Goal: Task Accomplishment & Management: Manage account settings

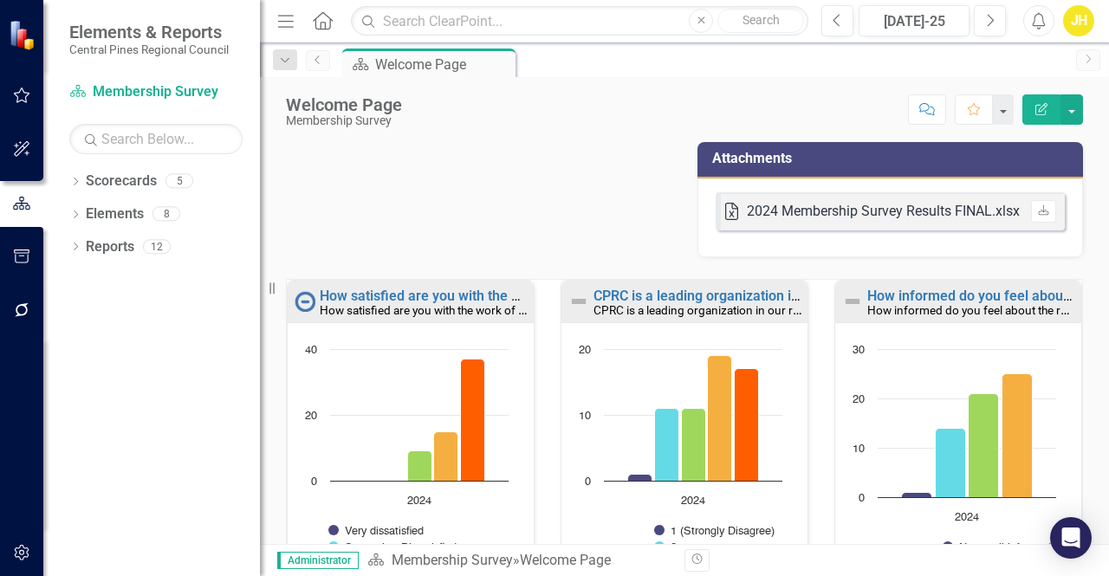
click at [326, 63] on link "Previous" at bounding box center [318, 60] width 24 height 21
click at [152, 25] on span "Elements & Reports" at bounding box center [148, 32] width 159 height 21
click at [21, 36] on img at bounding box center [24, 35] width 30 height 30
click at [326, 25] on icon "Home" at bounding box center [322, 20] width 23 height 18
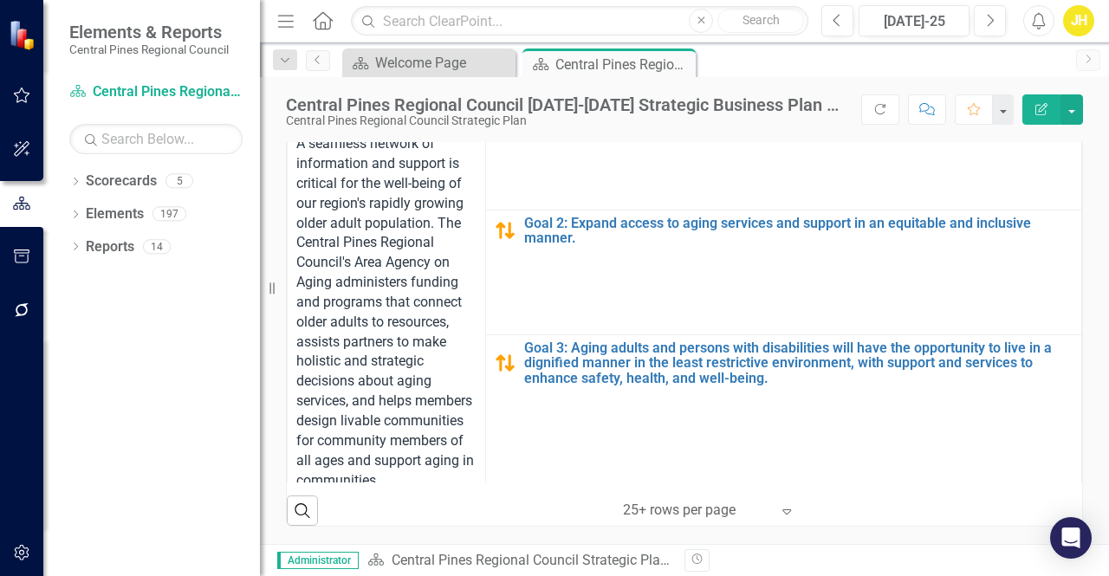
scroll to position [567, 0]
click at [1081, 27] on div "JH" at bounding box center [1078, 20] width 31 height 31
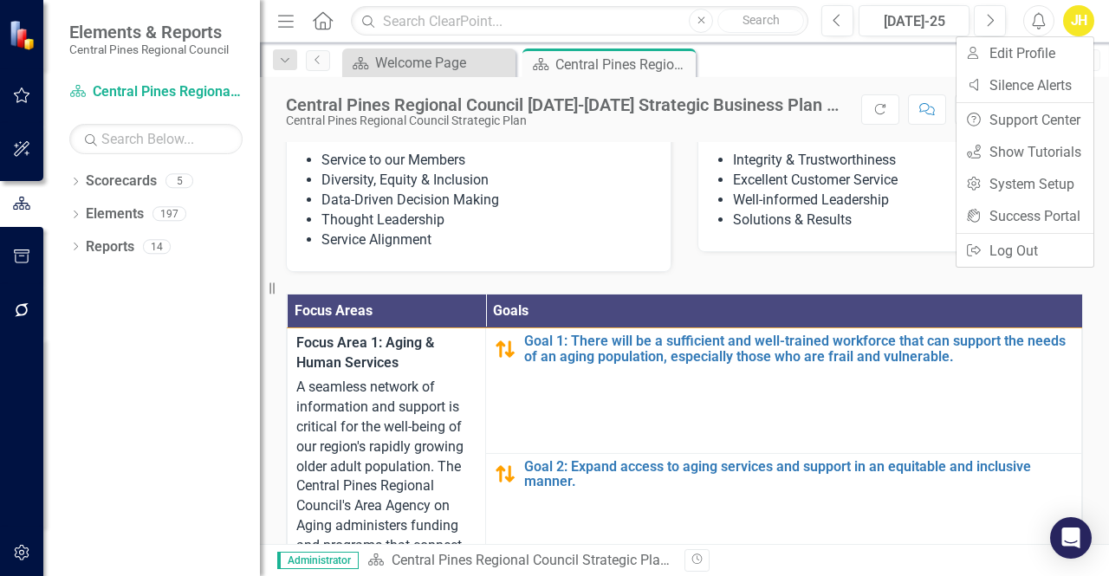
scroll to position [272, 0]
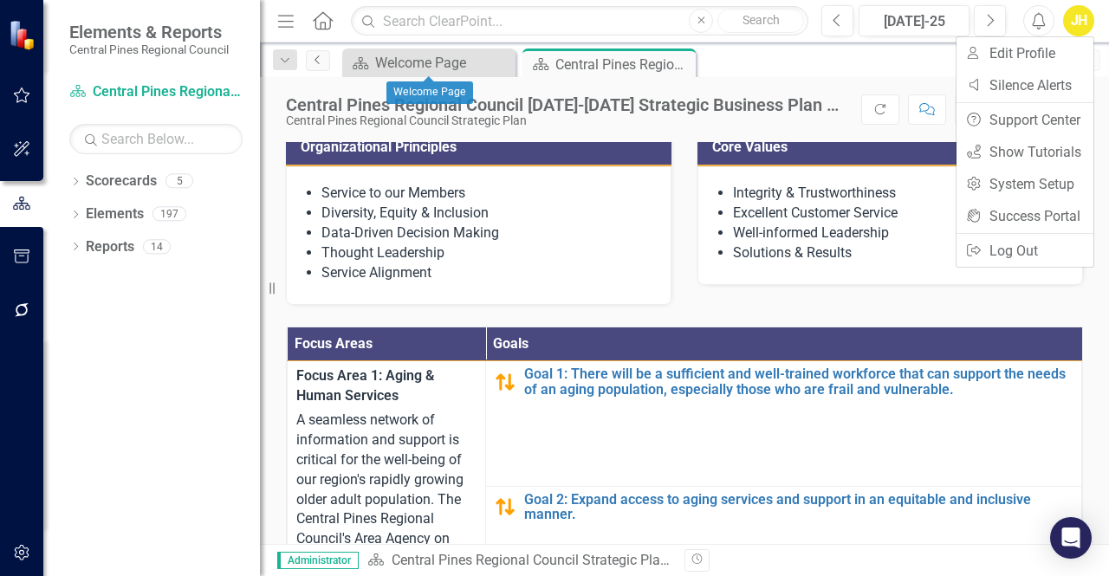
click at [317, 58] on icon "Previous" at bounding box center [318, 60] width 14 height 10
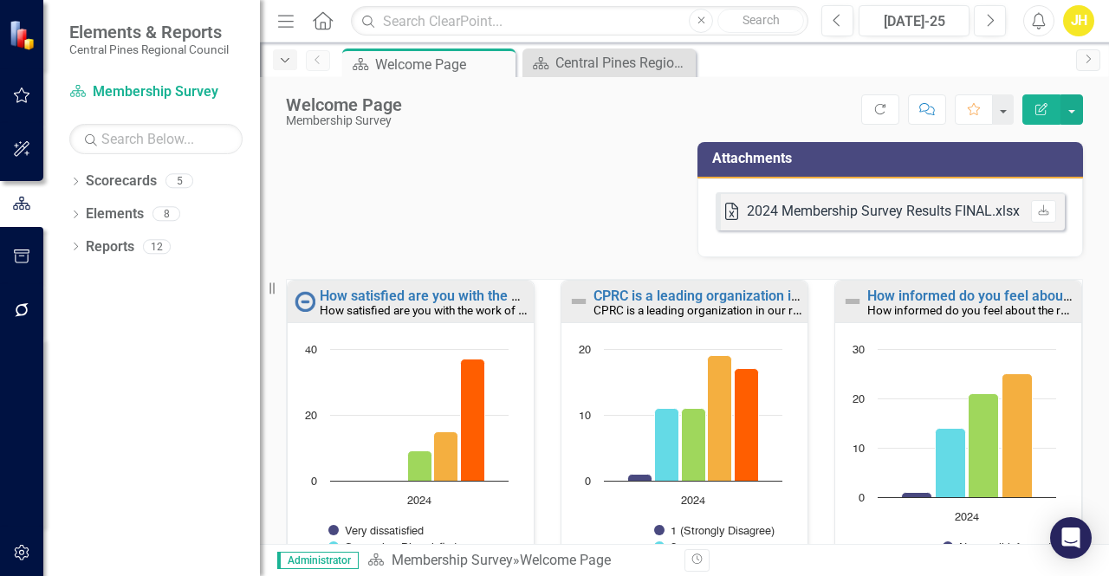
click at [285, 61] on icon "button" at bounding box center [285, 60] width 9 height 4
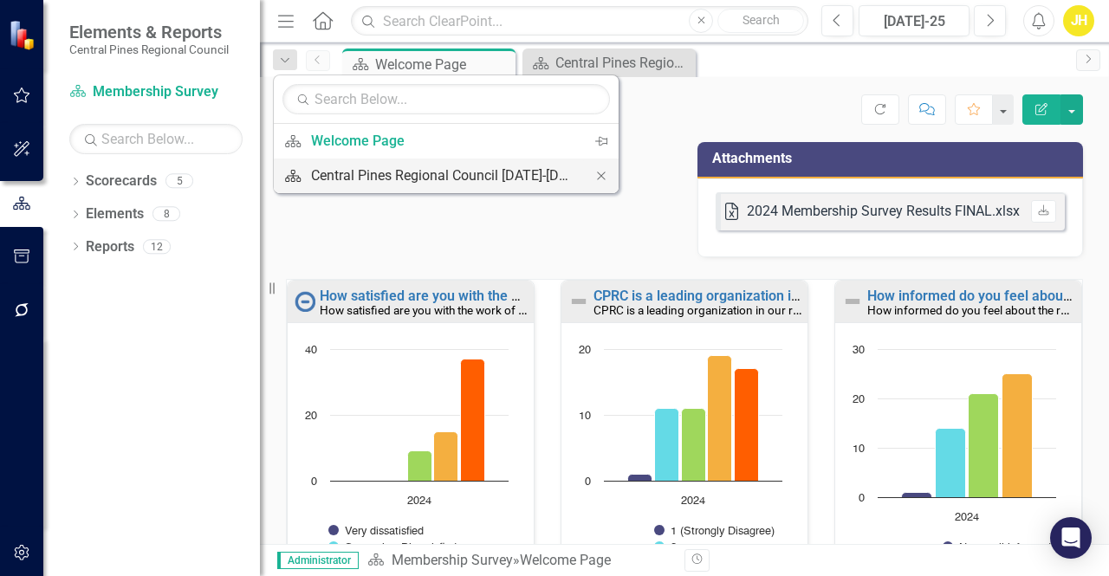
click at [350, 173] on div "Central Pines Regional Council [DATE]-[DATE] Strategic Business Plan Summary" at bounding box center [443, 176] width 264 height 22
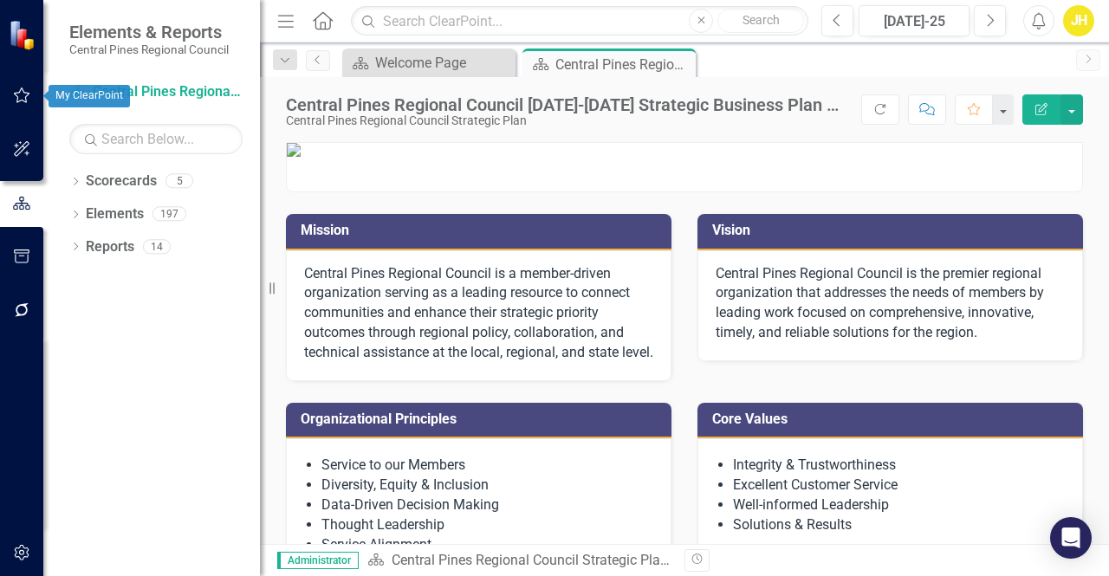
click at [19, 101] on icon "button" at bounding box center [22, 95] width 16 height 16
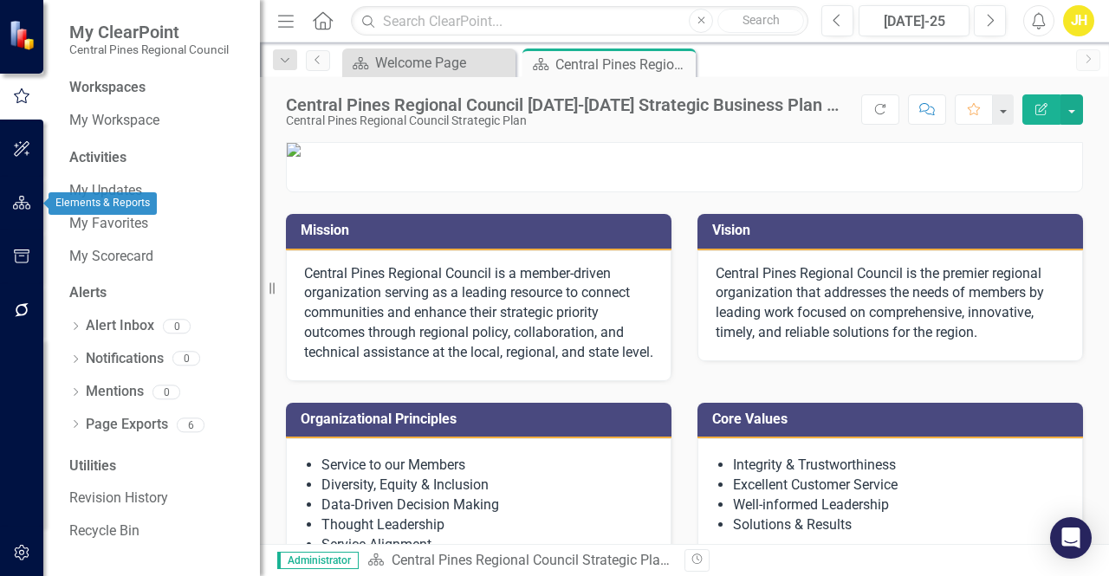
click at [25, 207] on icon "button" at bounding box center [22, 203] width 18 height 14
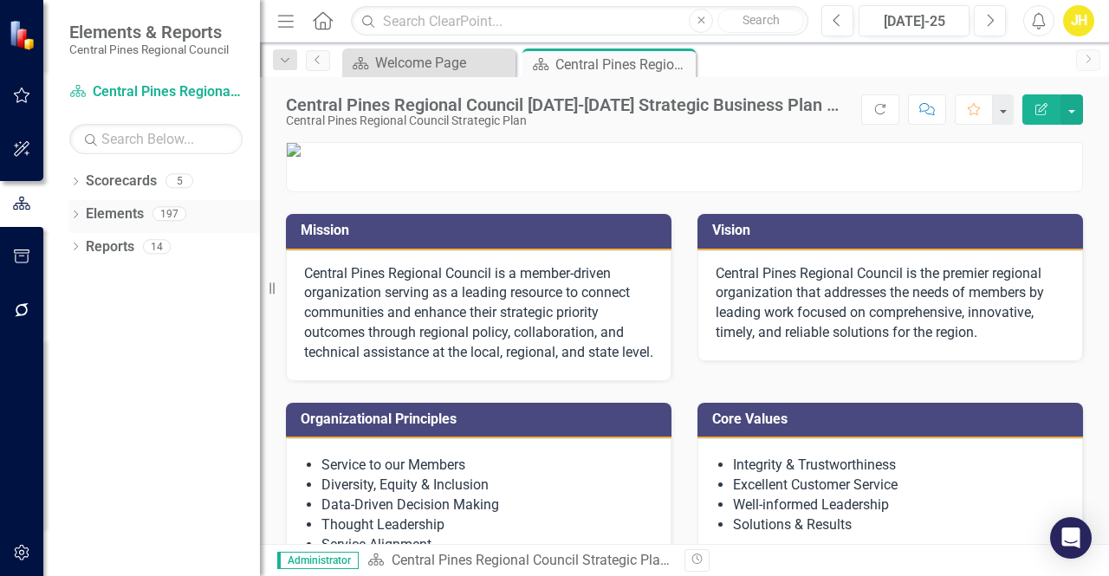
click at [79, 216] on icon "Dropdown" at bounding box center [75, 216] width 12 height 10
click at [78, 344] on icon "Dropdown" at bounding box center [75, 347] width 12 height 10
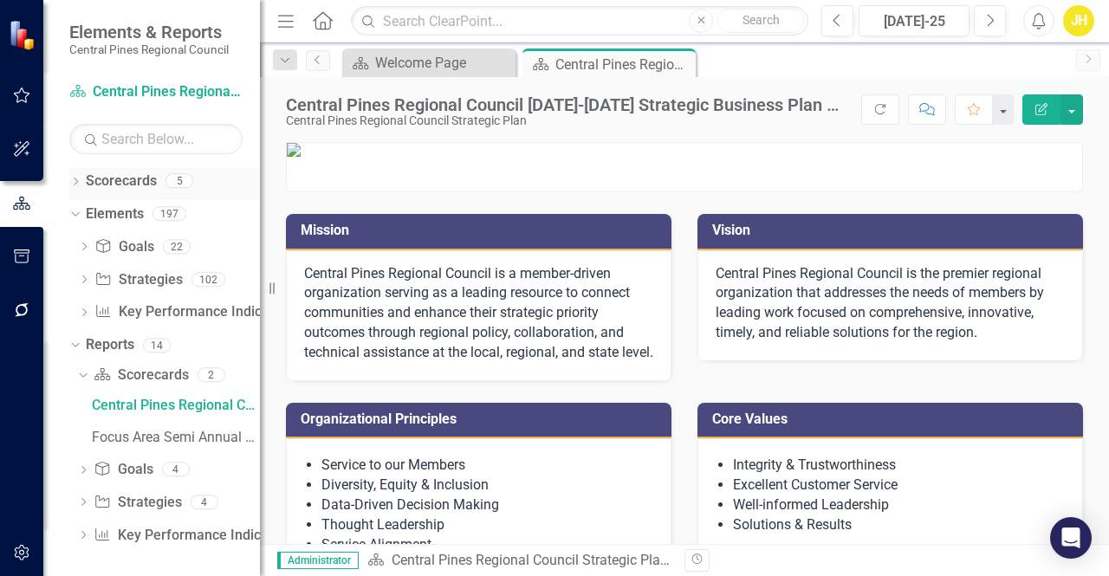
click at [83, 184] on div "Dropdown Scorecards 5" at bounding box center [164, 183] width 191 height 33
click at [75, 176] on div "Dropdown" at bounding box center [75, 183] width 12 height 15
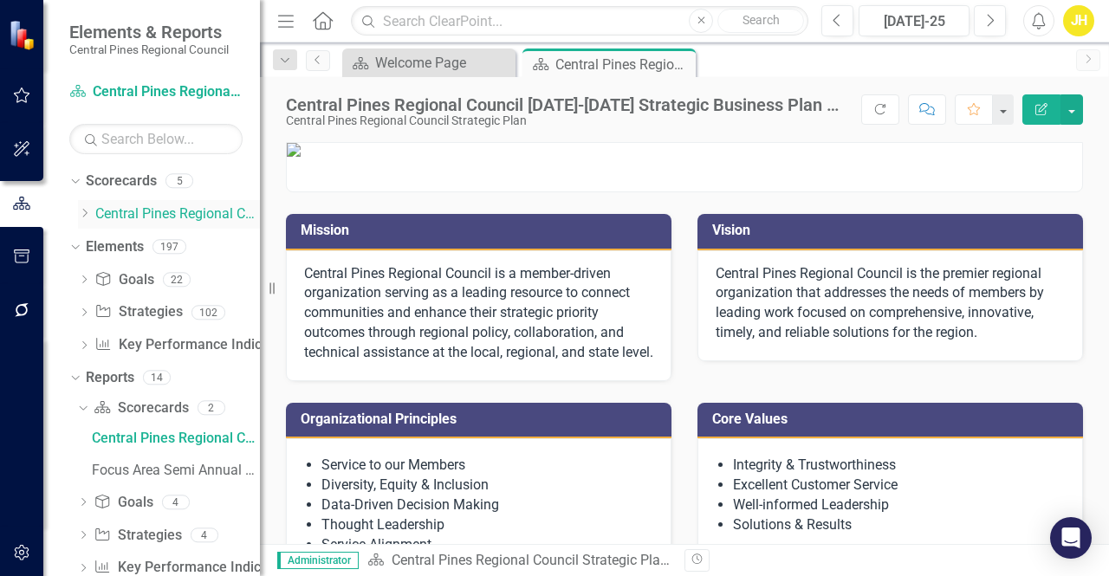
click at [87, 211] on icon "Dropdown" at bounding box center [84, 213] width 13 height 10
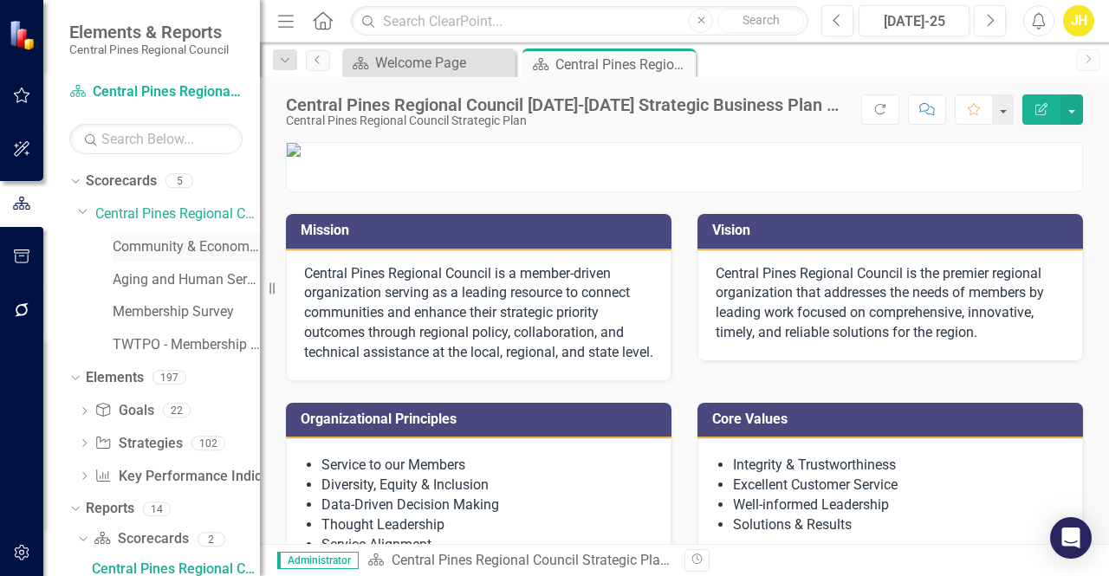
click at [163, 247] on link "Community & Economic Development" at bounding box center [186, 247] width 147 height 20
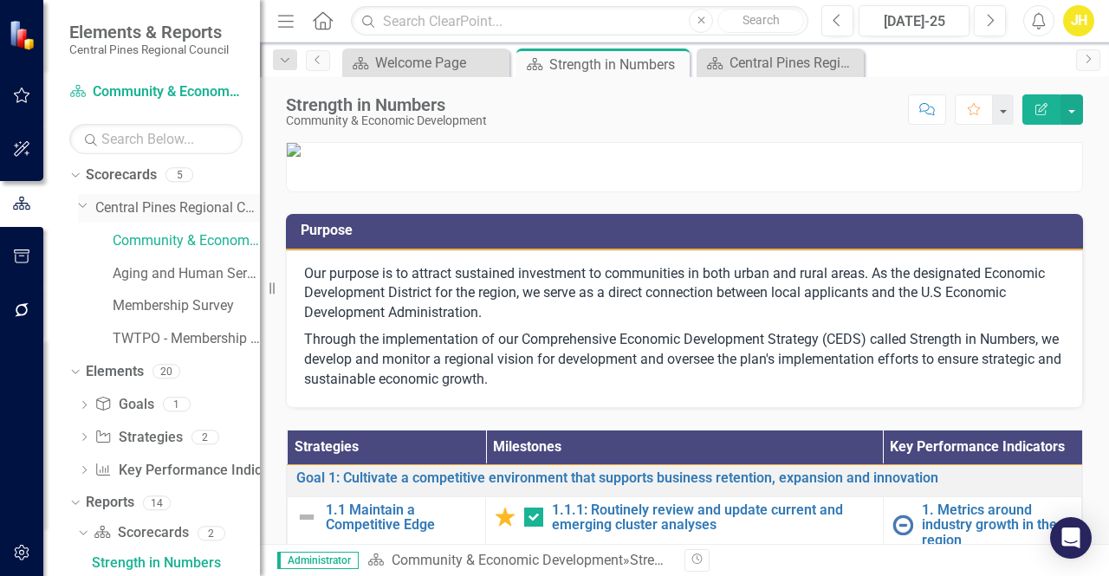
click at [209, 210] on link "Central Pines Regional Council Strategic Plan" at bounding box center [177, 208] width 165 height 20
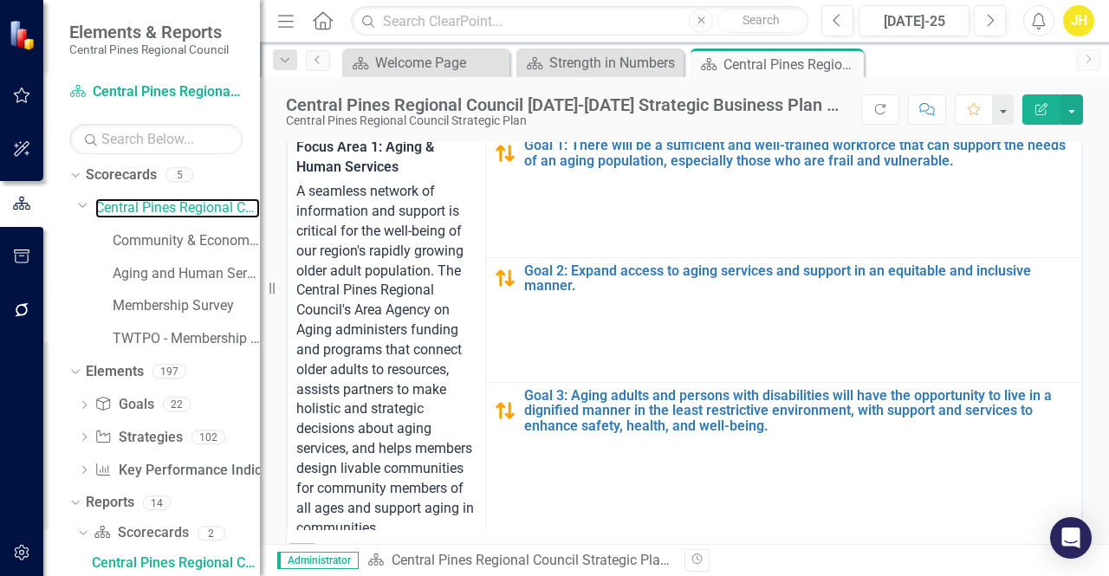
scroll to position [504, 0]
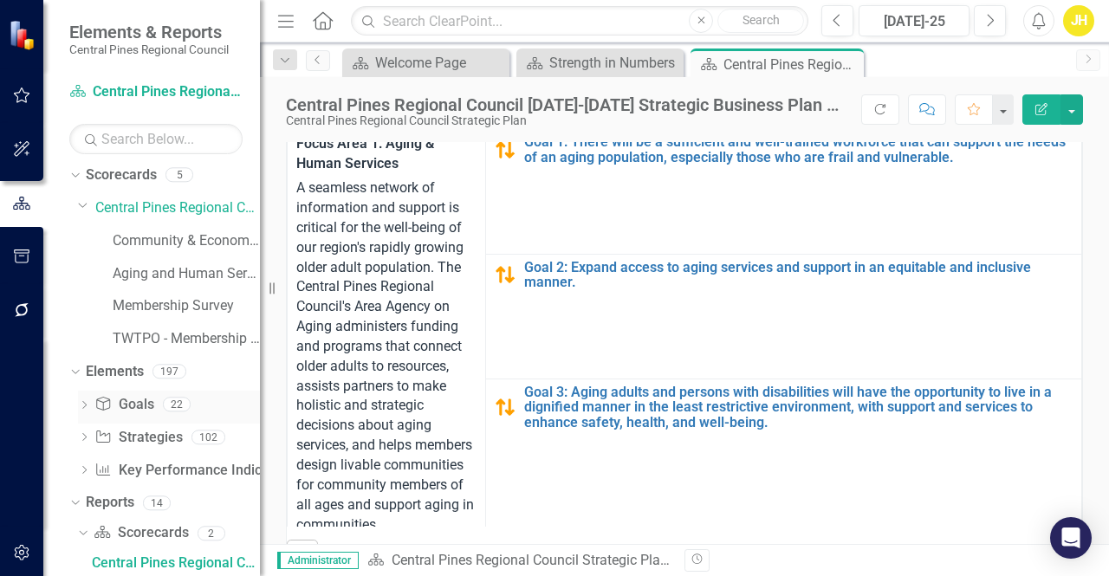
click at [92, 401] on div "Dropdown Goal Goals 22" at bounding box center [169, 407] width 182 height 33
click at [104, 399] on icon "Goal" at bounding box center [102, 404] width 17 height 14
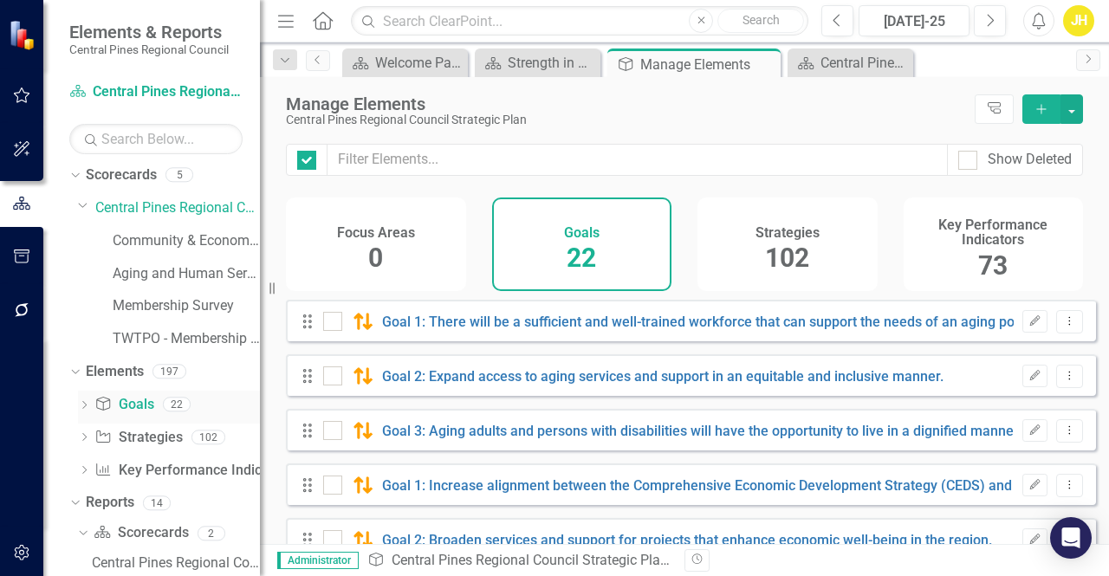
checkbox input "false"
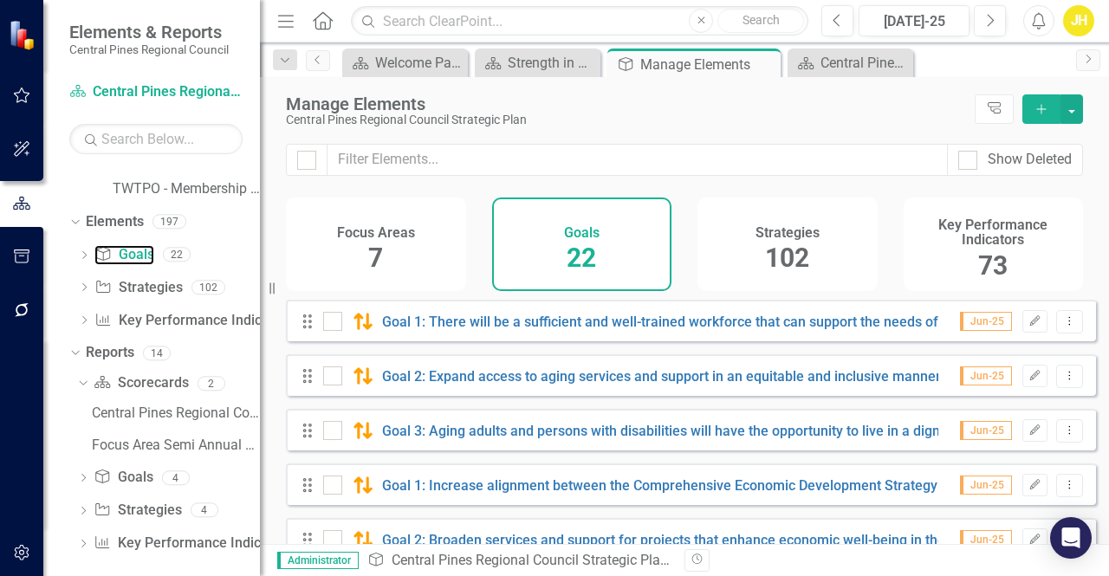
scroll to position [157, 0]
click at [748, 108] on div "Manage Elements" at bounding box center [626, 103] width 680 height 19
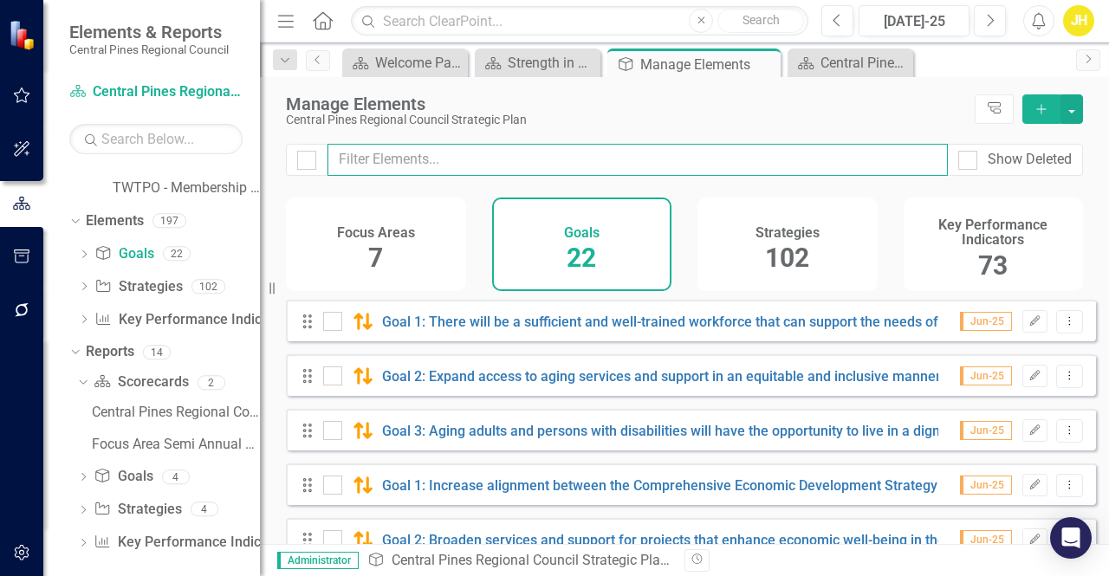
click at [811, 152] on input "text" at bounding box center [637, 160] width 620 height 32
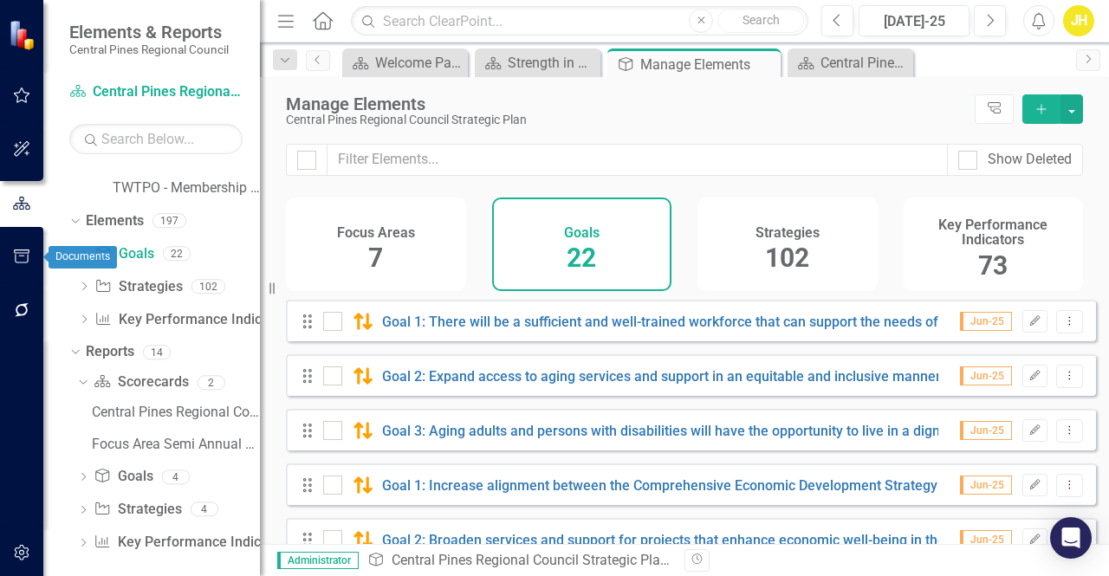
click at [14, 257] on icon "button" at bounding box center [22, 256] width 18 height 14
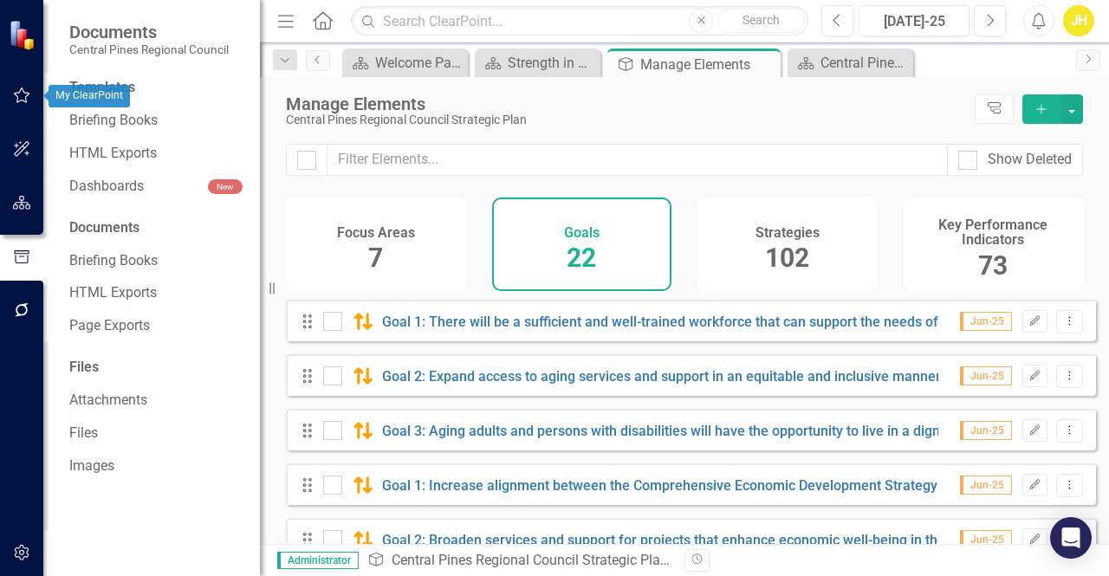
click at [23, 94] on icon "button" at bounding box center [22, 95] width 18 height 14
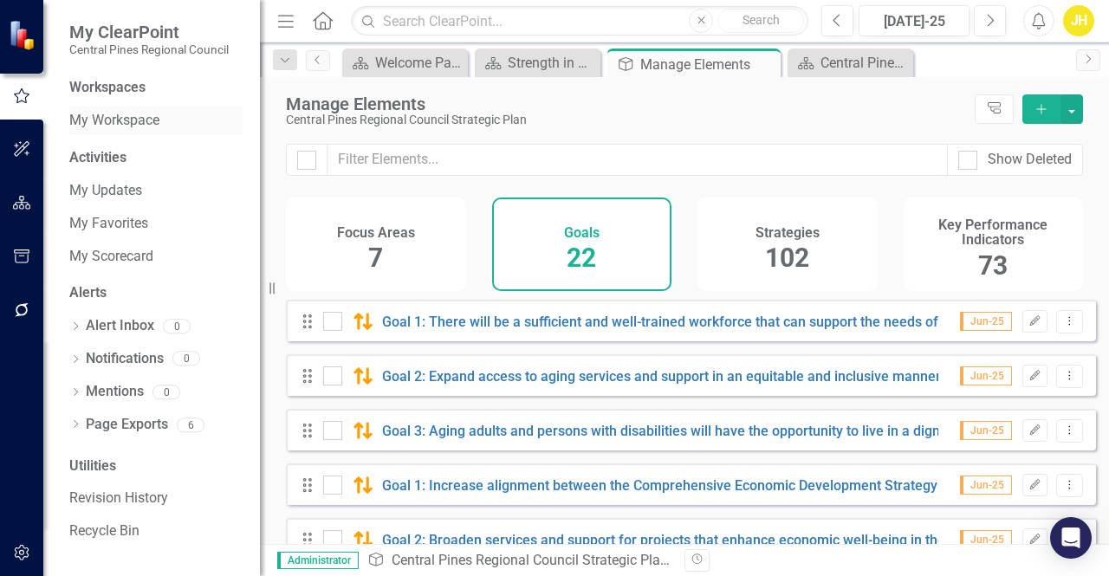
click at [106, 119] on link "My Workspace" at bounding box center [155, 121] width 173 height 20
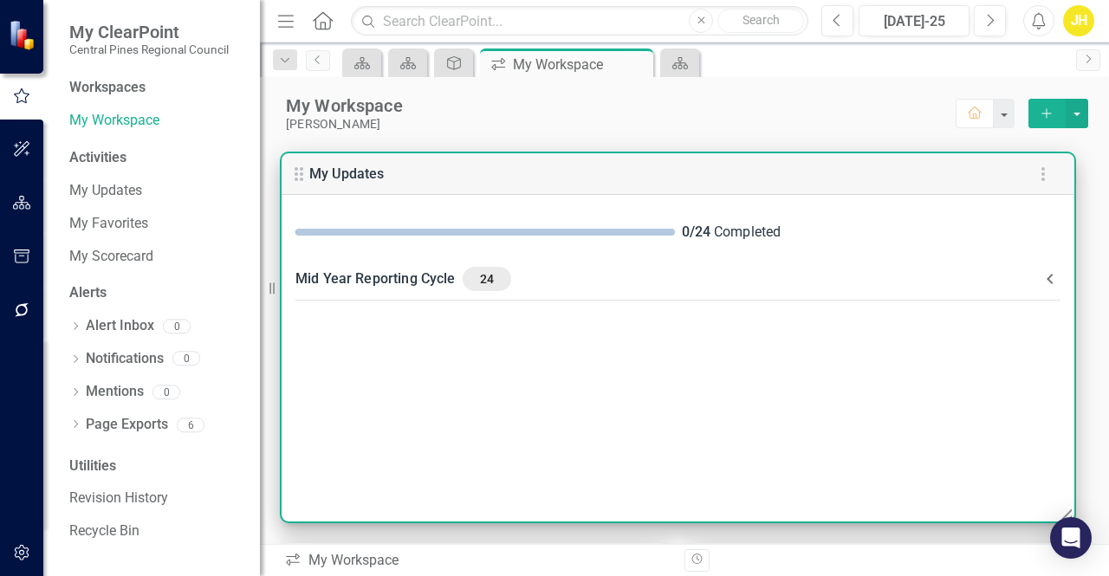
click at [1040, 174] on icon "button" at bounding box center [1042, 174] width 21 height 21
click at [902, 127] on div at bounding box center [554, 288] width 1109 height 576
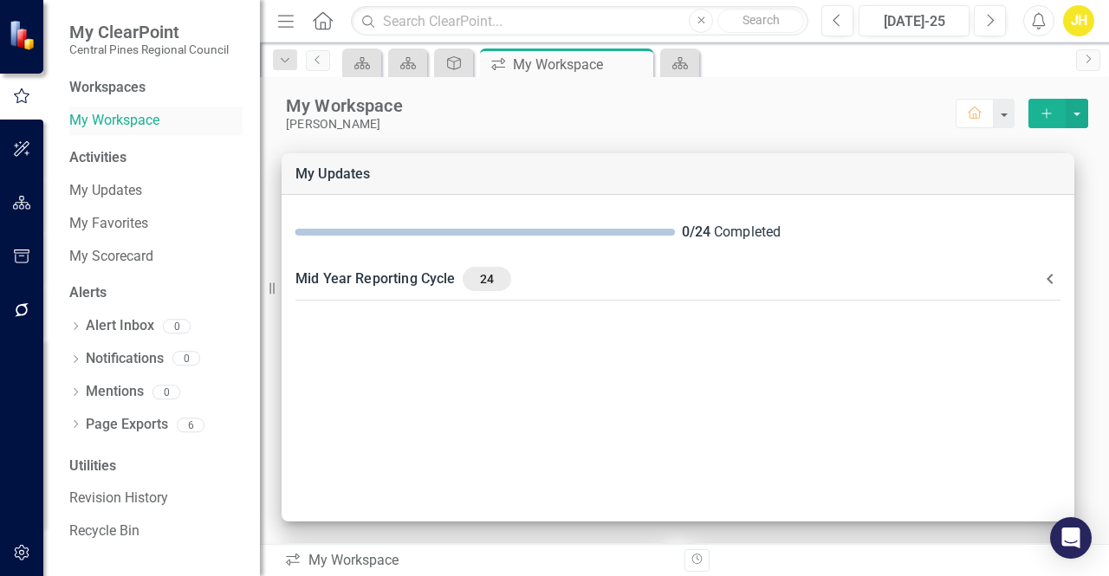
click at [100, 122] on link "My Workspace" at bounding box center [155, 121] width 173 height 20
click at [359, 62] on icon at bounding box center [362, 63] width 16 height 12
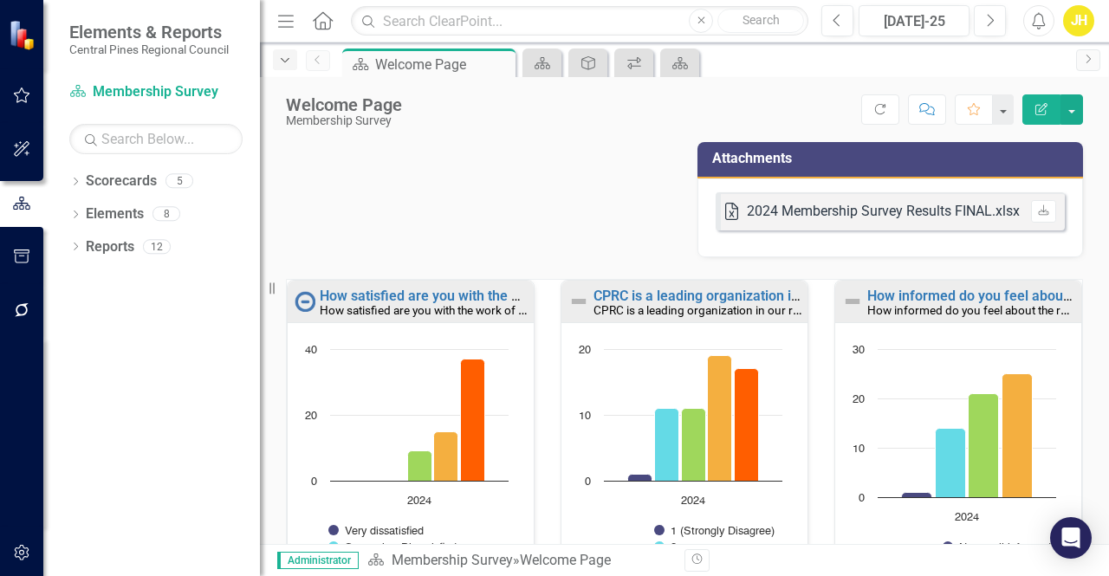
click at [286, 63] on icon "Dropdown" at bounding box center [285, 61] width 16 height 12
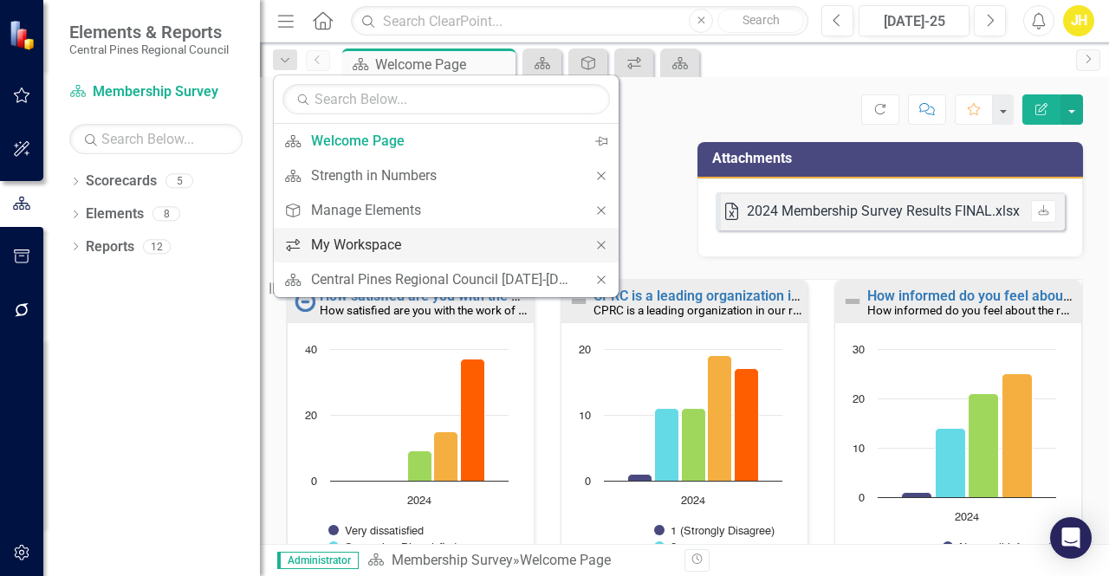
click at [430, 252] on div "My Workspace" at bounding box center [443, 245] width 264 height 22
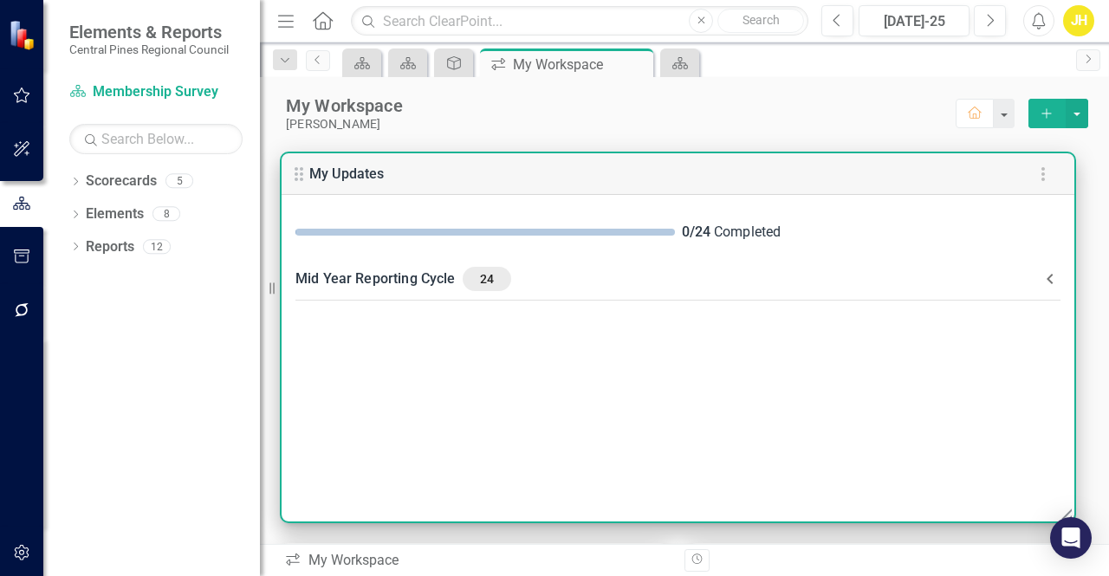
click at [1053, 281] on icon at bounding box center [1049, 278] width 21 height 21
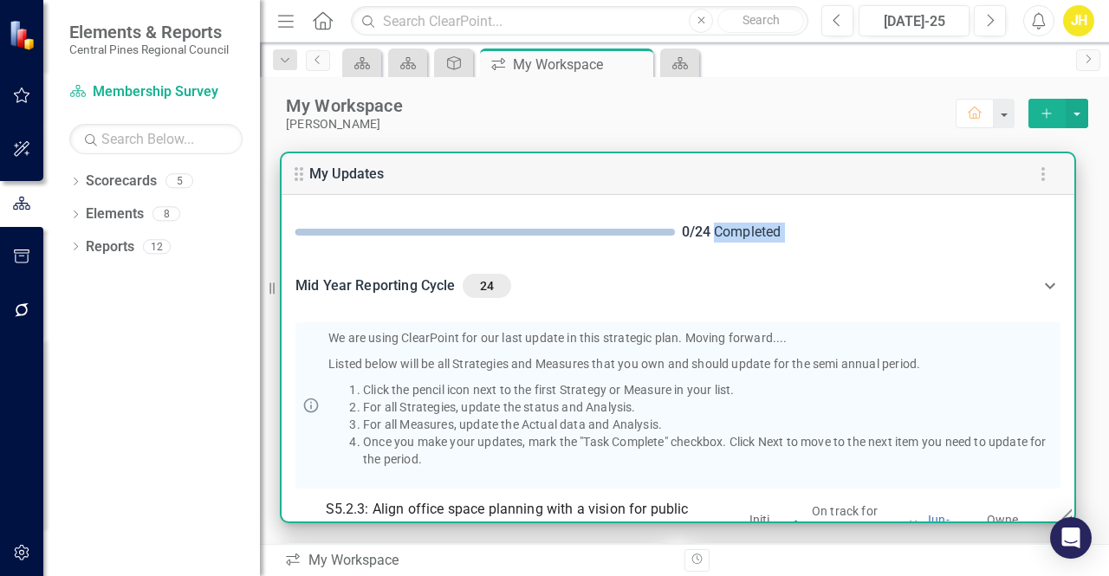
drag, startPoint x: 1066, startPoint y: 231, endPoint x: 1070, endPoint y: 266, distance: 34.8
click at [1070, 266] on div "0 / 24 Completed Mid Year Reporting Cycle 24 We are using ClearPoint for our la…" at bounding box center [677, 358] width 792 height 327
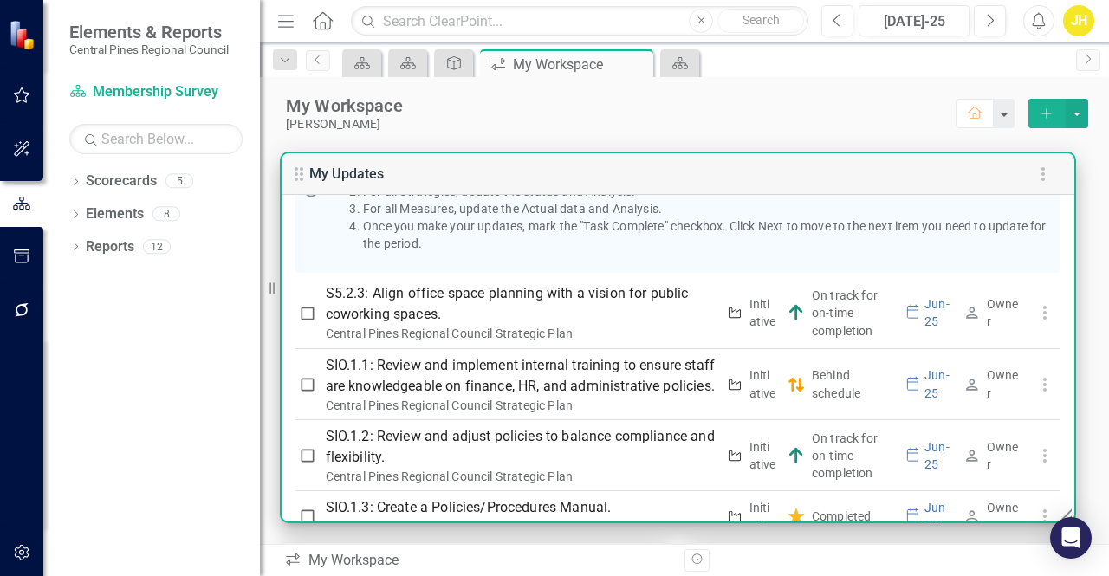
scroll to position [230, 0]
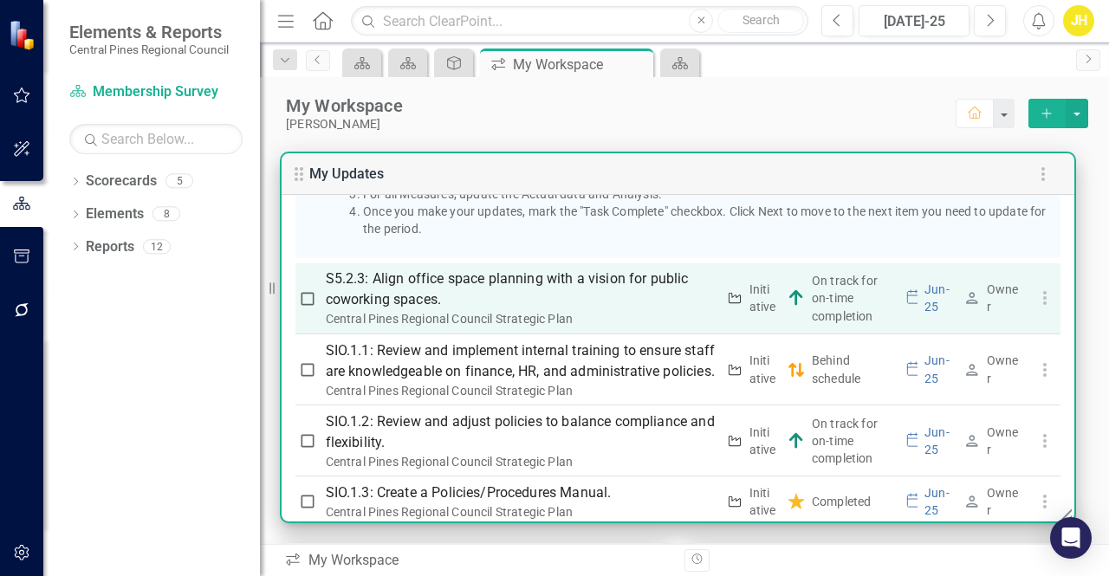
click at [477, 281] on p "S5.2.3: Align office space planning with a vision for public coworking spaces." at bounding box center [521, 289] width 390 height 42
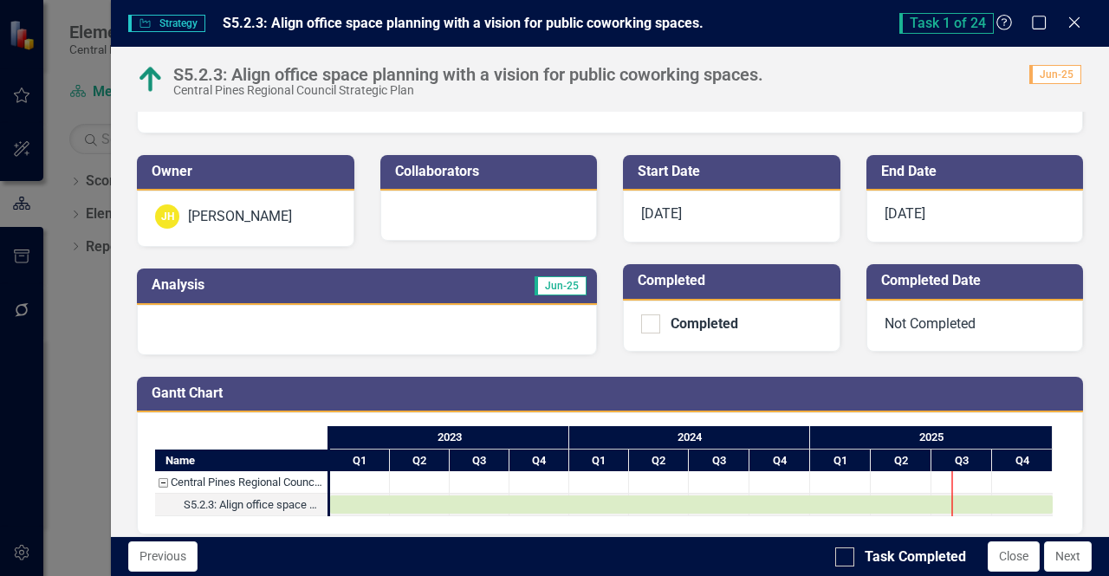
scroll to position [107, 0]
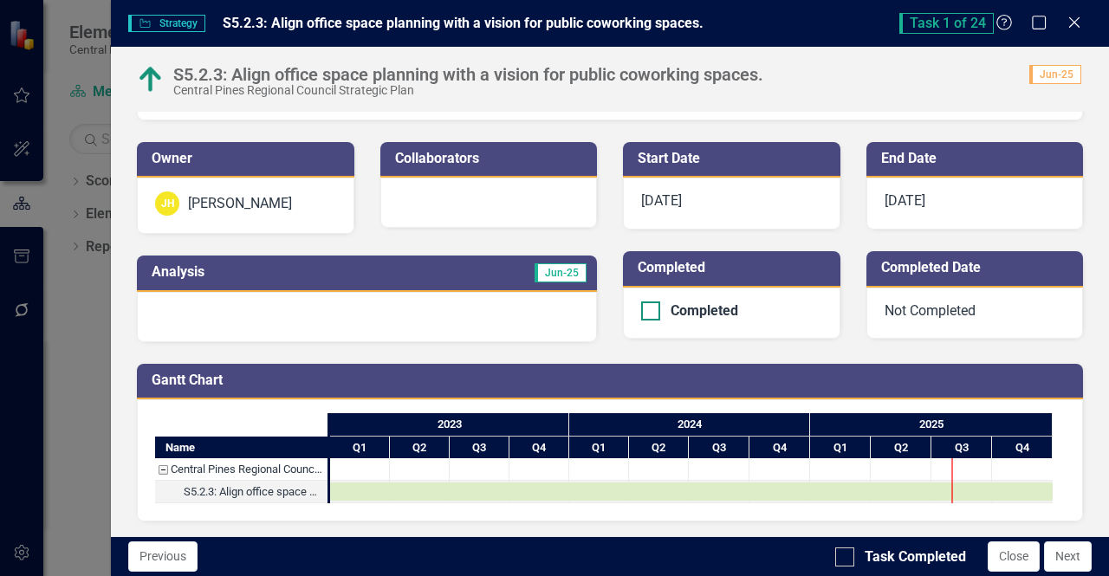
click at [642, 308] on input "Completed" at bounding box center [646, 306] width 11 height 11
checkbox input "true"
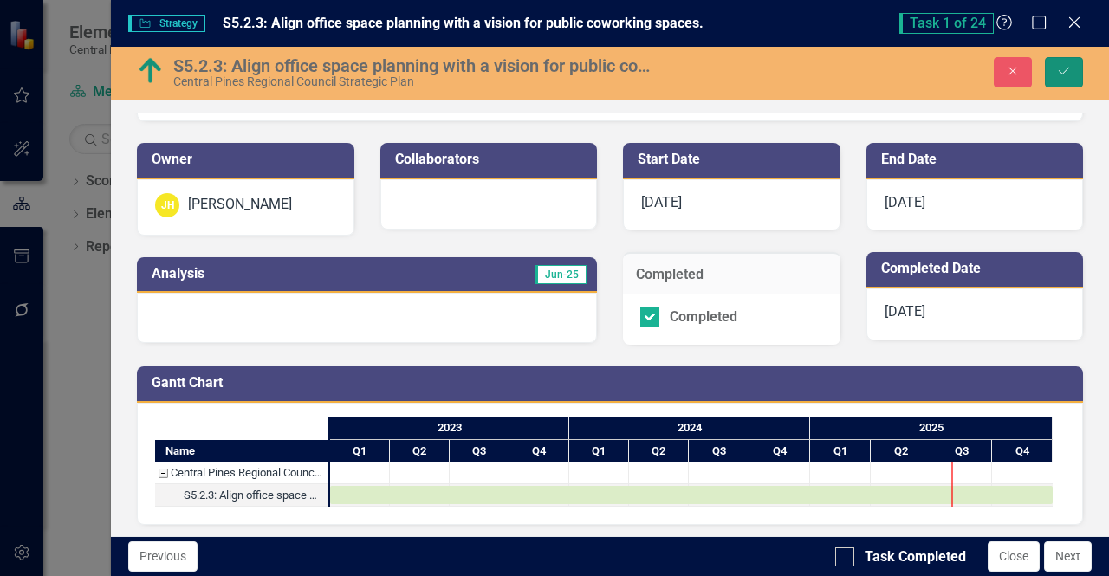
click at [1067, 62] on button "Save" at bounding box center [1064, 72] width 38 height 30
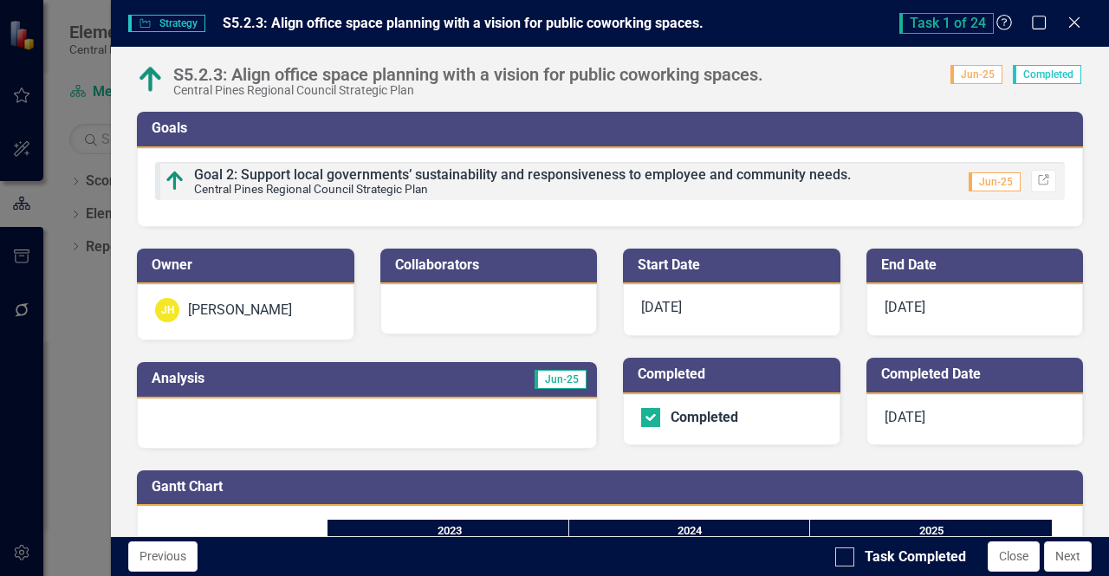
click at [549, 382] on span "Jun-25" at bounding box center [560, 379] width 52 height 19
click at [317, 406] on div at bounding box center [367, 423] width 460 height 50
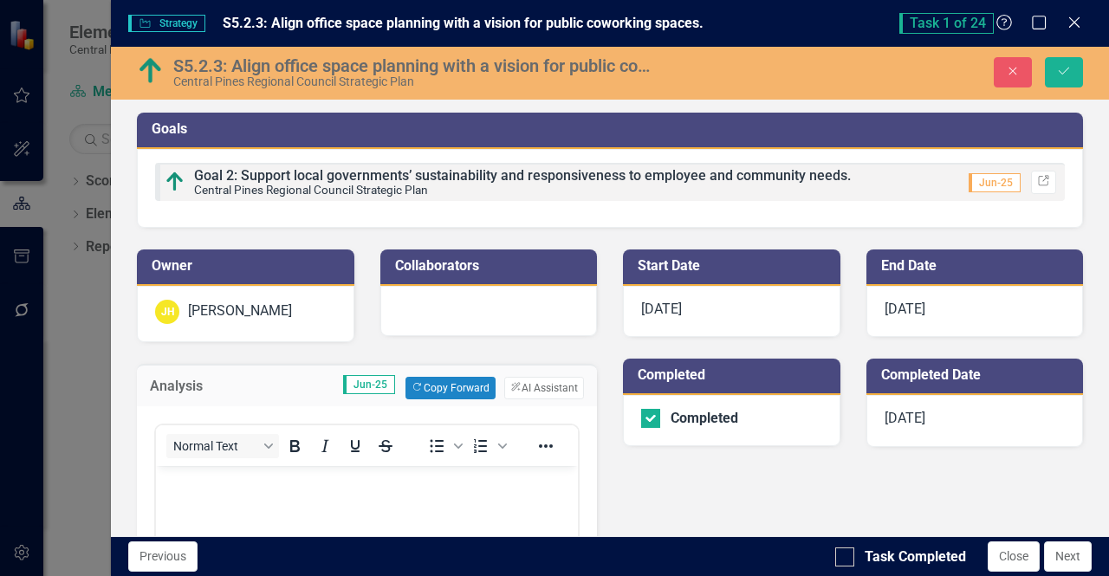
scroll to position [0, 0]
click at [537, 385] on button "ClearPoint AI AI Assistant" at bounding box center [544, 388] width 80 height 23
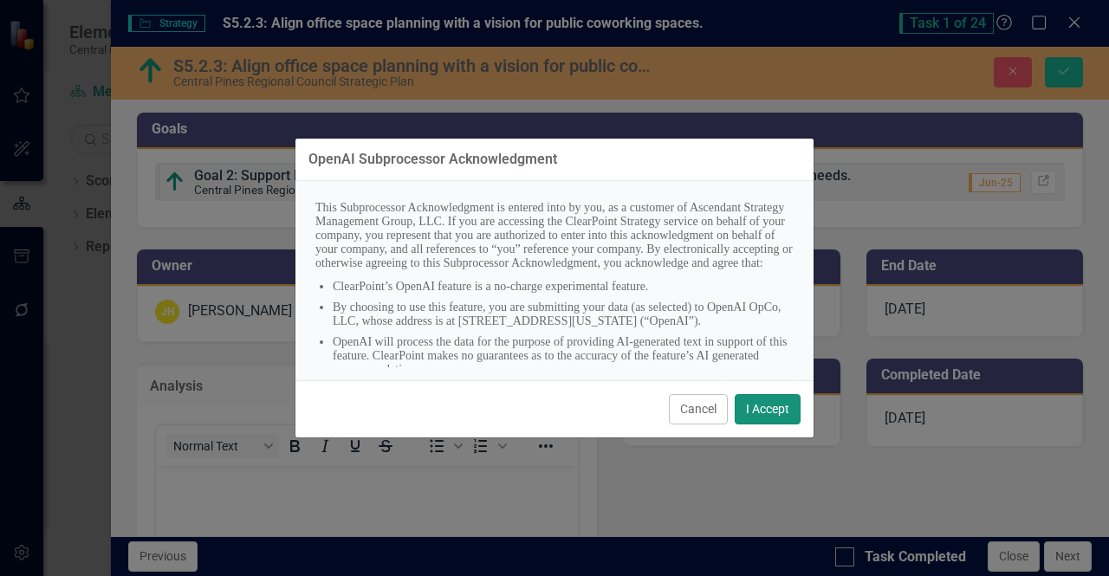
click at [755, 412] on button "I Accept" at bounding box center [767, 409] width 66 height 30
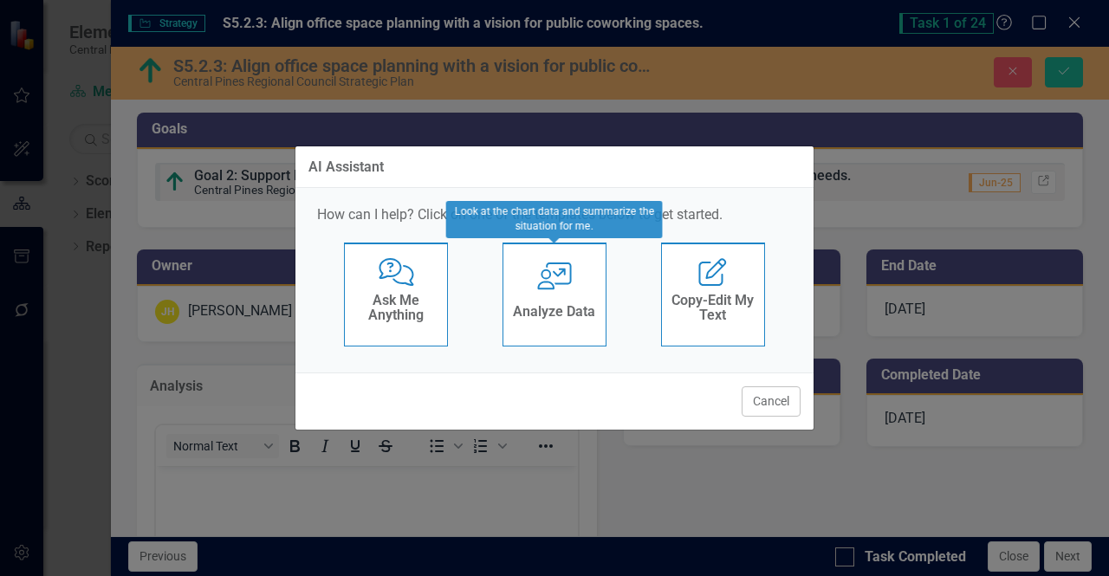
click at [547, 309] on h4 "Analyze Data" at bounding box center [554, 312] width 82 height 16
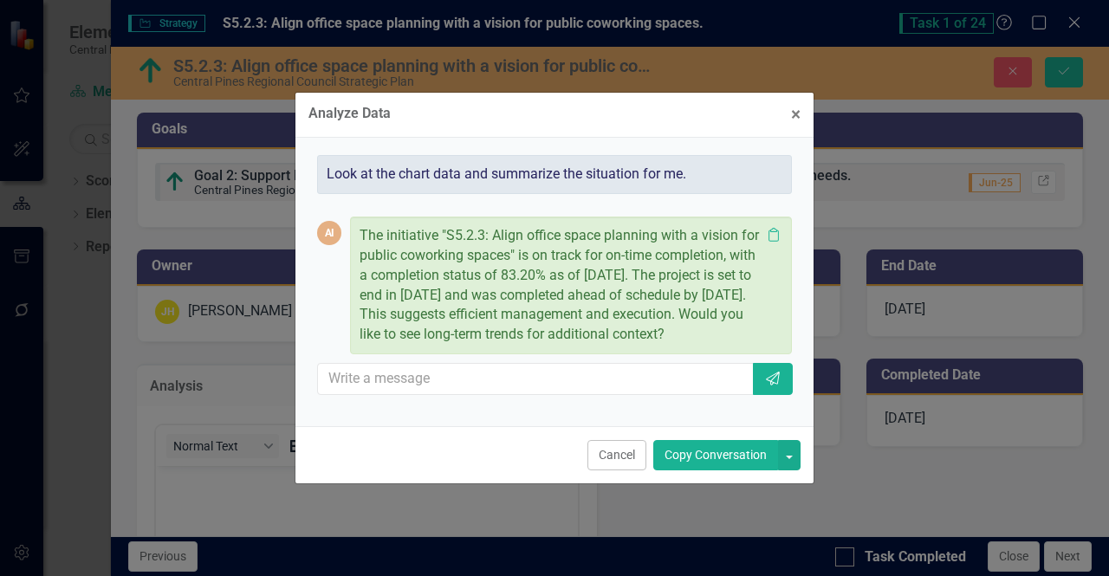
click at [707, 457] on button "Copy Conversation" at bounding box center [715, 455] width 125 height 30
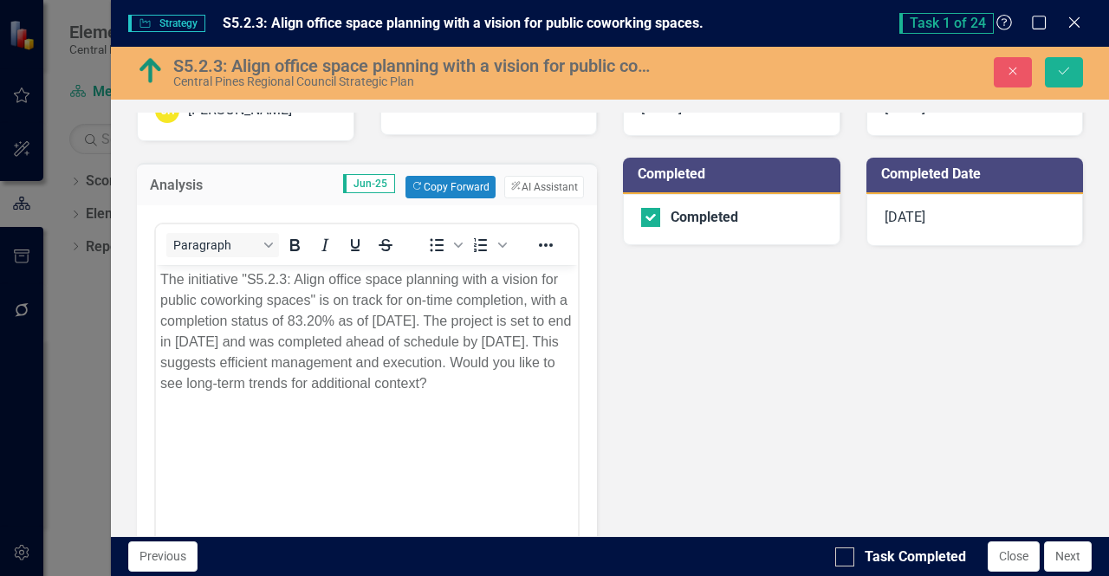
scroll to position [208, 0]
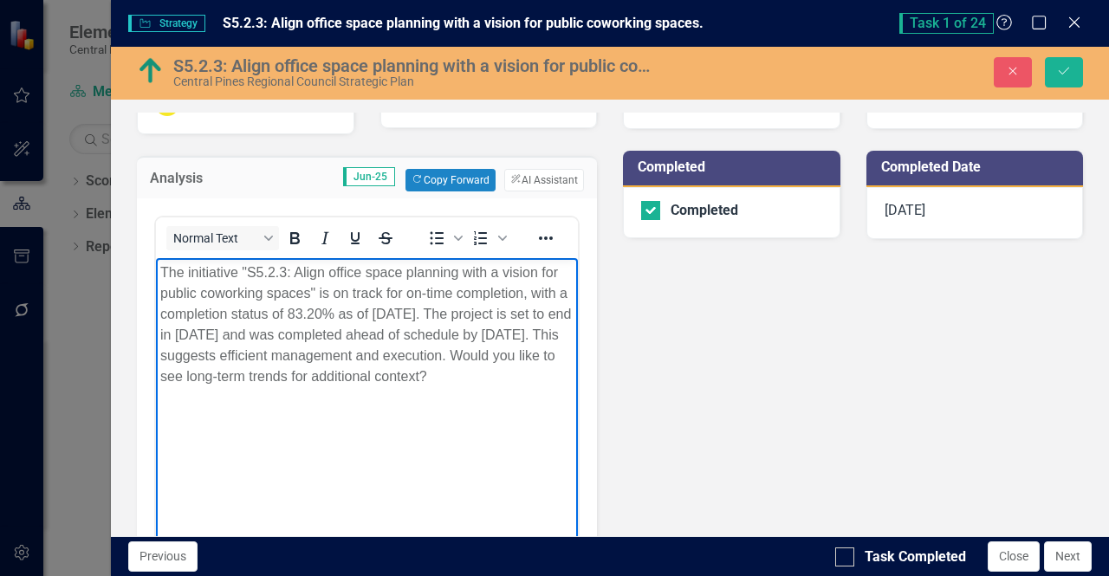
drag, startPoint x: 230, startPoint y: 376, endPoint x: 247, endPoint y: 397, distance: 26.5
click at [247, 386] on p "The initiative "S5.2.3: Align office space planning with a vision for public co…" at bounding box center [366, 324] width 413 height 125
drag, startPoint x: 274, startPoint y: 353, endPoint x: 304, endPoint y: 393, distance: 50.1
click at [304, 386] on p "The initiative "S5.2.3: Align office space planning with a vision for public co…" at bounding box center [366, 324] width 413 height 125
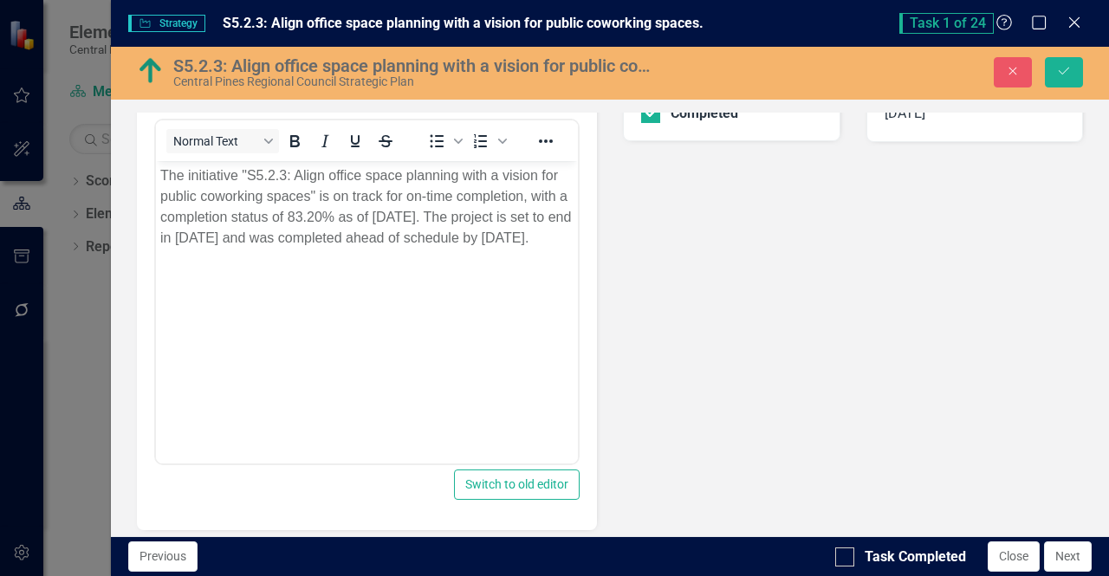
scroll to position [264, 0]
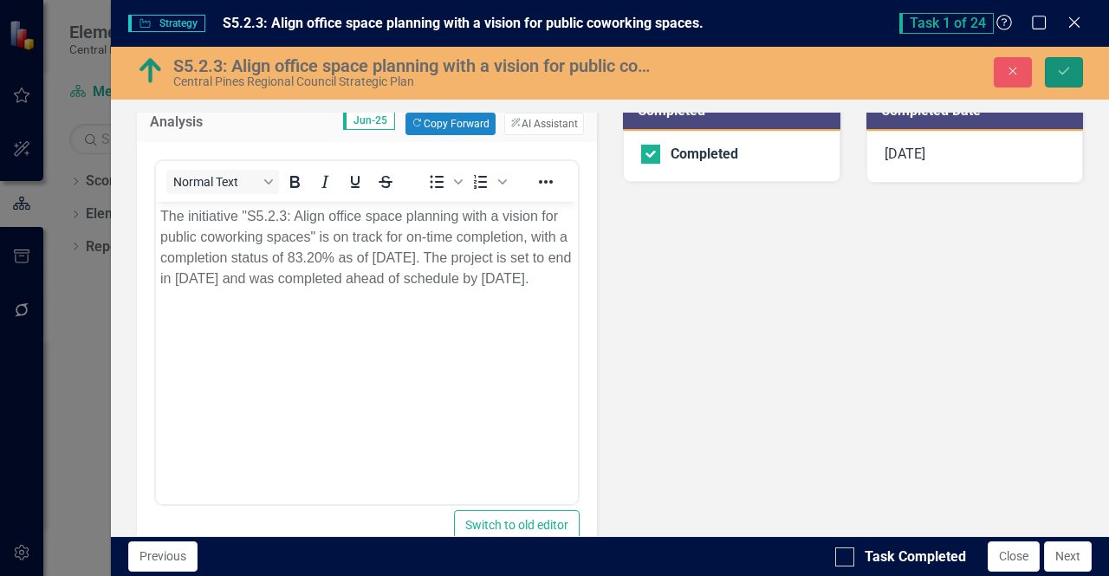
click at [1063, 70] on icon "Save" at bounding box center [1064, 71] width 16 height 12
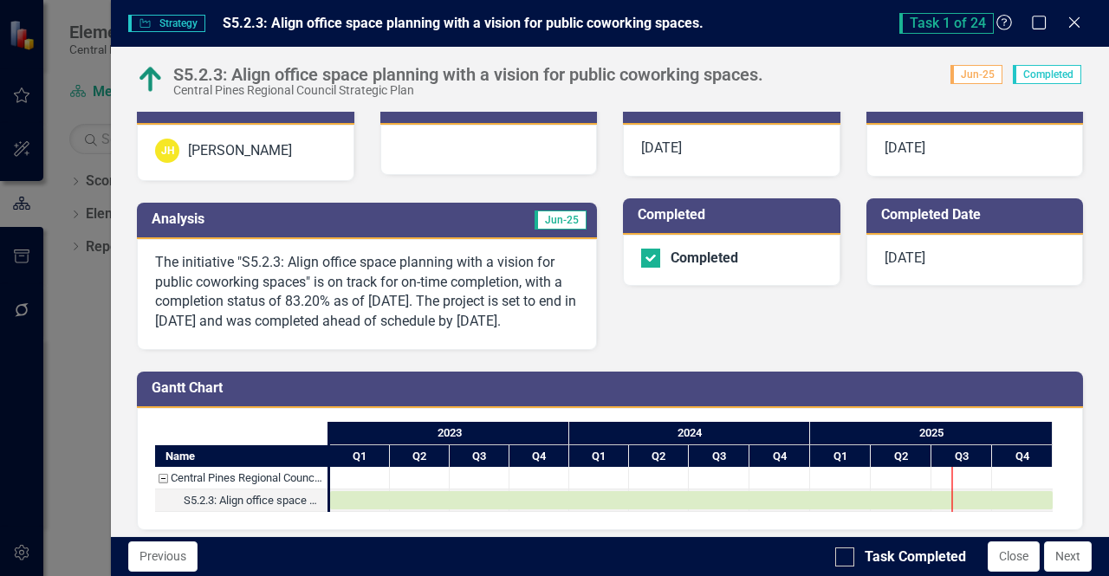
scroll to position [186, 0]
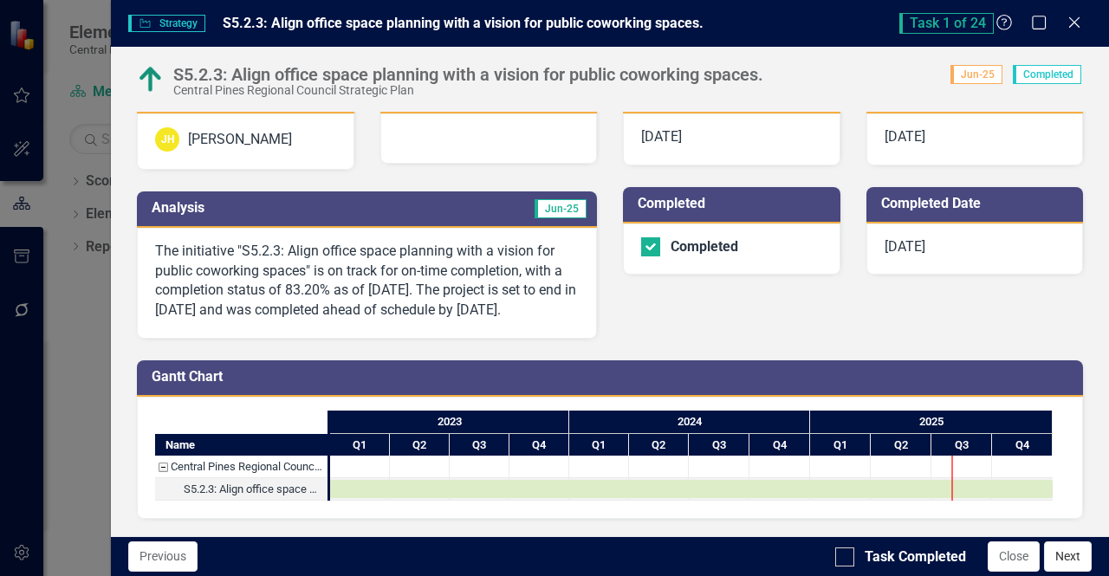
click at [1057, 560] on button "Next" at bounding box center [1068, 556] width 48 height 30
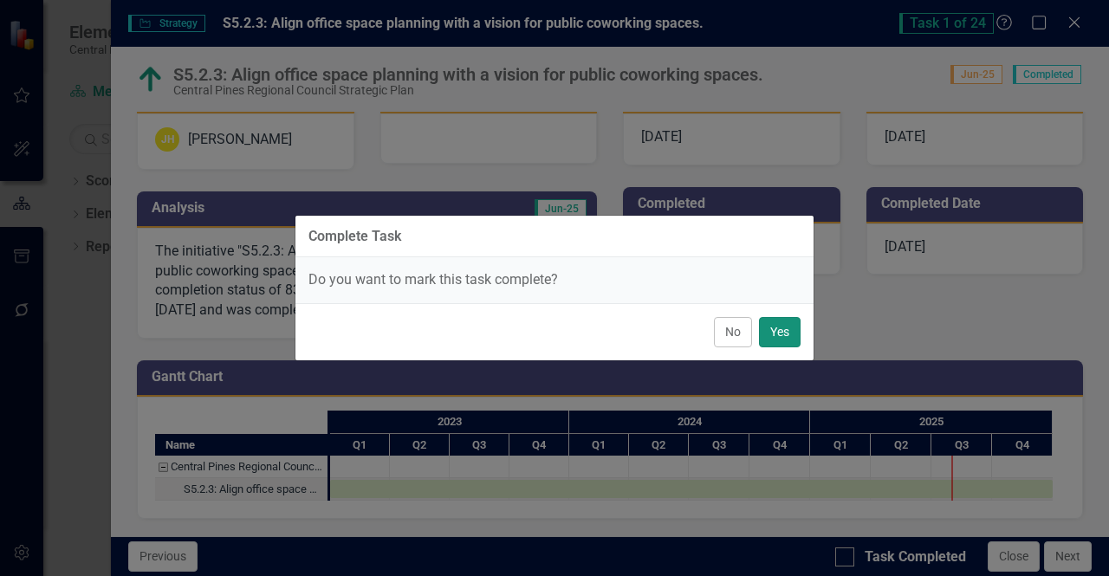
click at [779, 333] on button "Yes" at bounding box center [780, 332] width 42 height 30
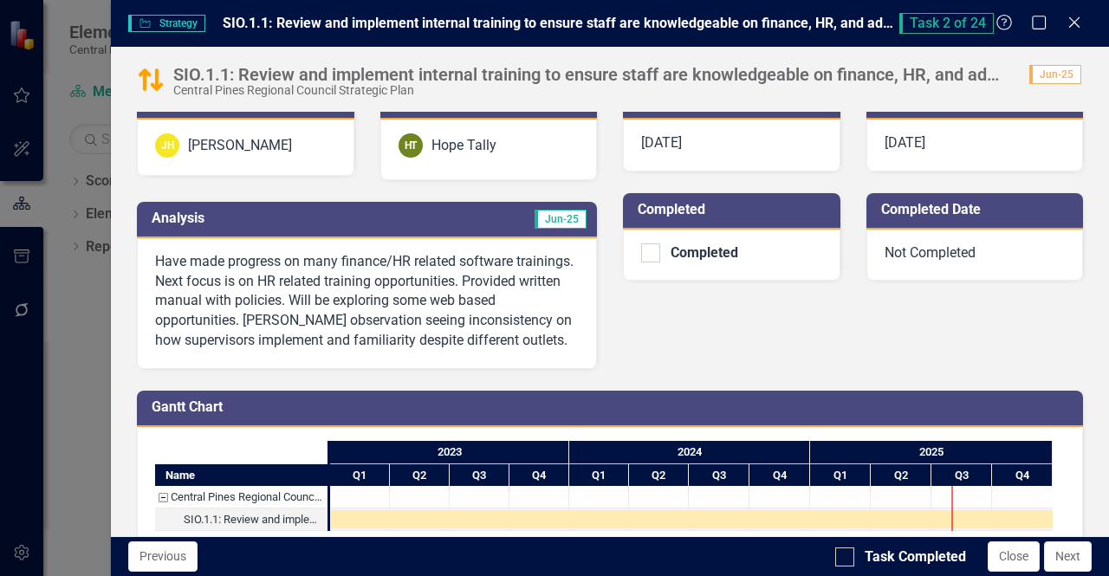
scroll to position [152, 0]
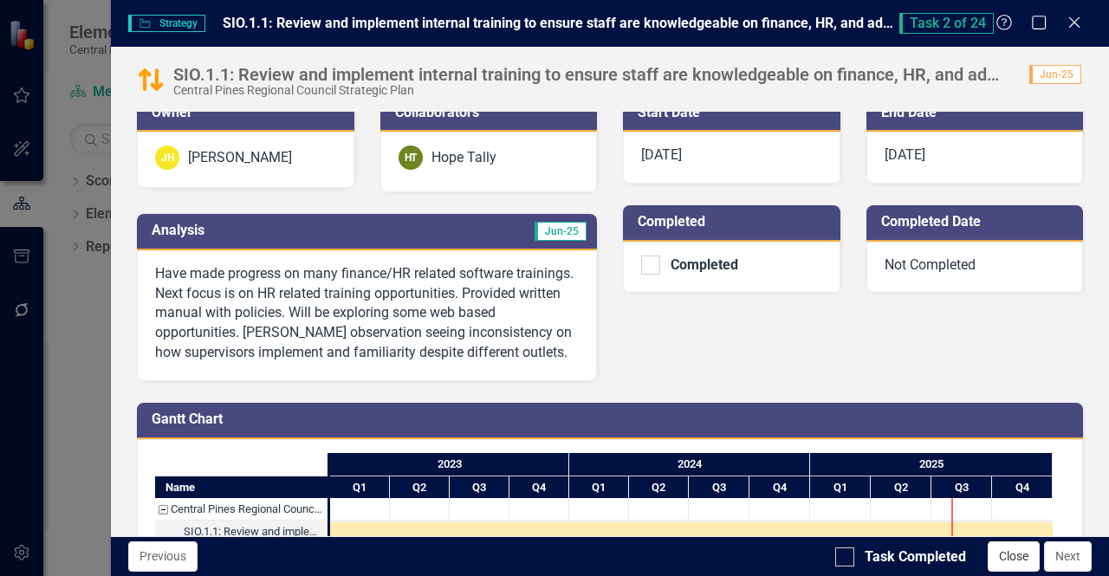
click at [1012, 554] on button "Close" at bounding box center [1013, 556] width 52 height 30
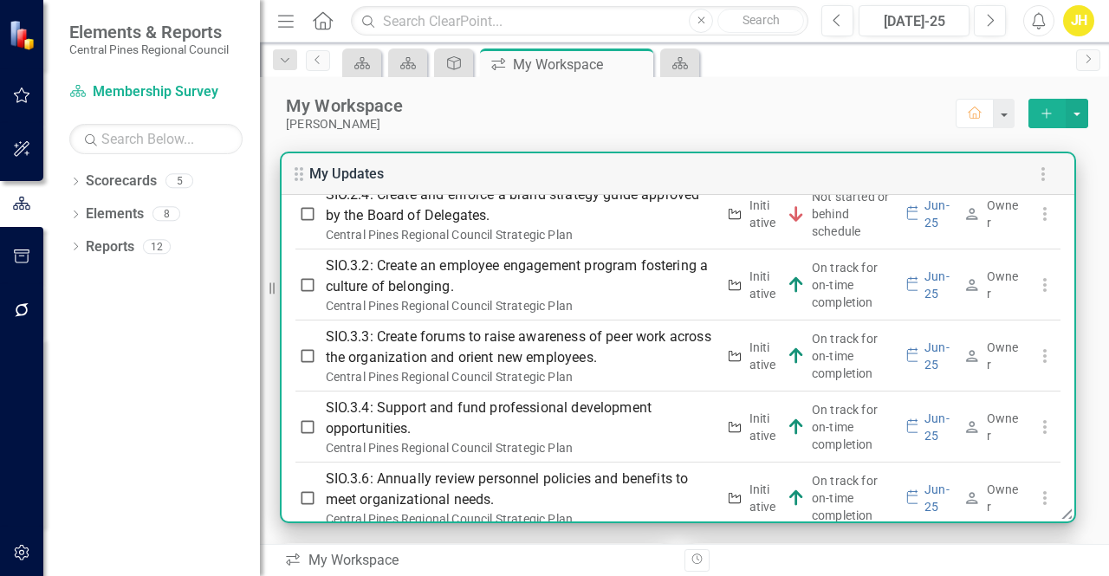
scroll to position [704, 0]
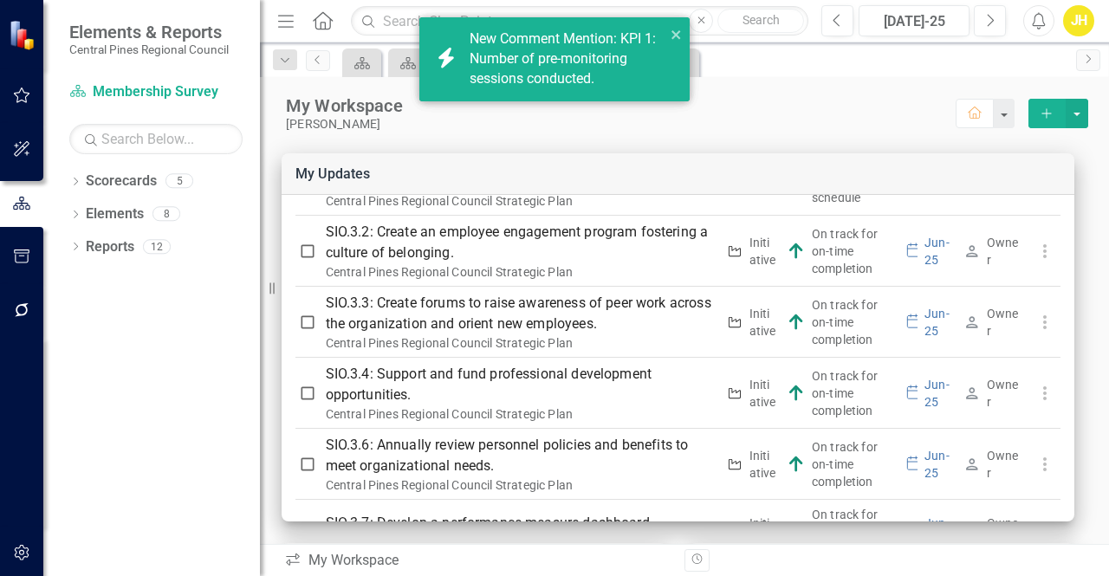
click at [319, 22] on icon "Home" at bounding box center [322, 20] width 23 height 18
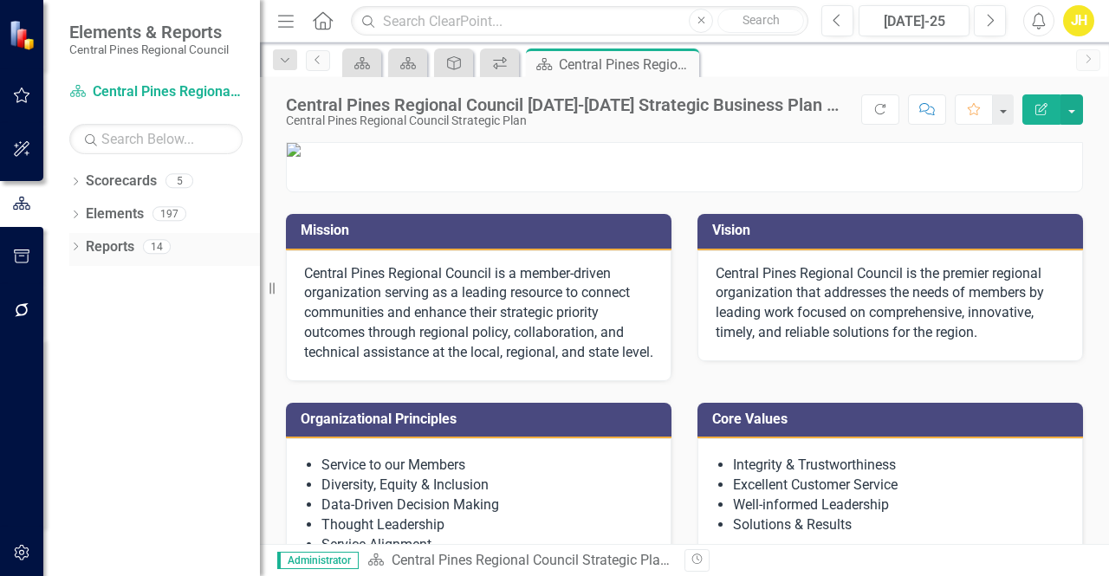
click at [104, 242] on link "Reports" at bounding box center [110, 247] width 49 height 20
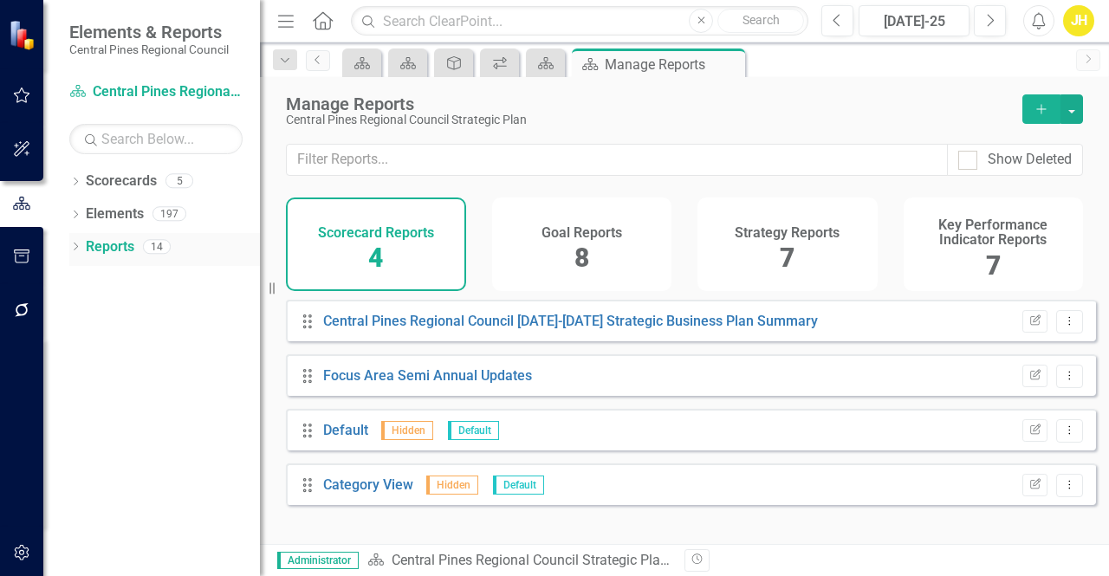
click at [80, 245] on icon "Dropdown" at bounding box center [75, 248] width 12 height 10
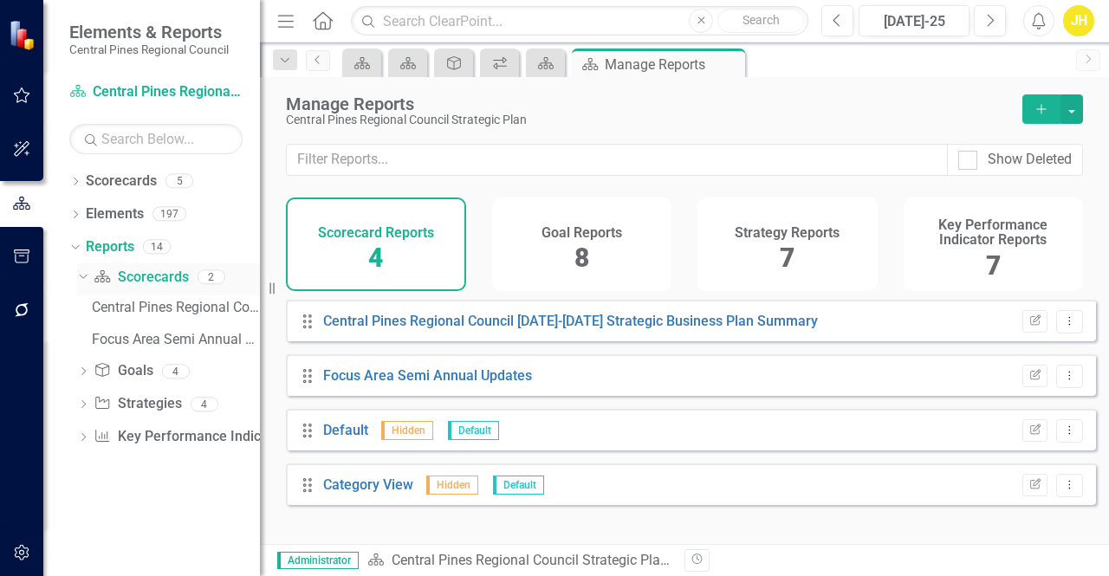
click at [148, 273] on link "Scorecard Scorecards" at bounding box center [141, 278] width 94 height 20
click at [544, 274] on div "Goal Reports 8" at bounding box center [582, 244] width 180 height 94
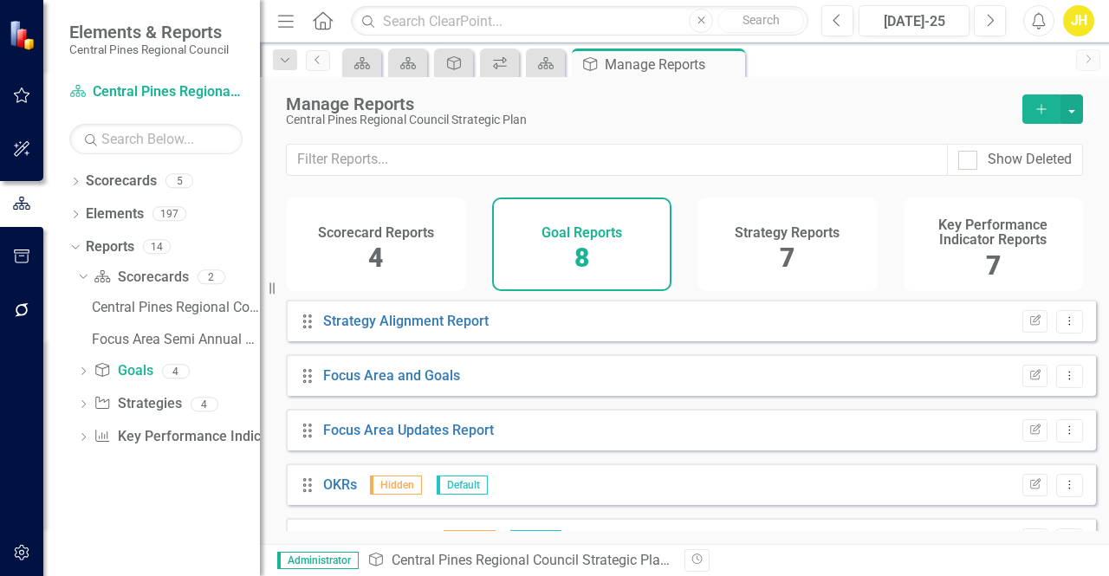
click at [362, 217] on div "Scorecard Reports 4" at bounding box center [376, 244] width 180 height 94
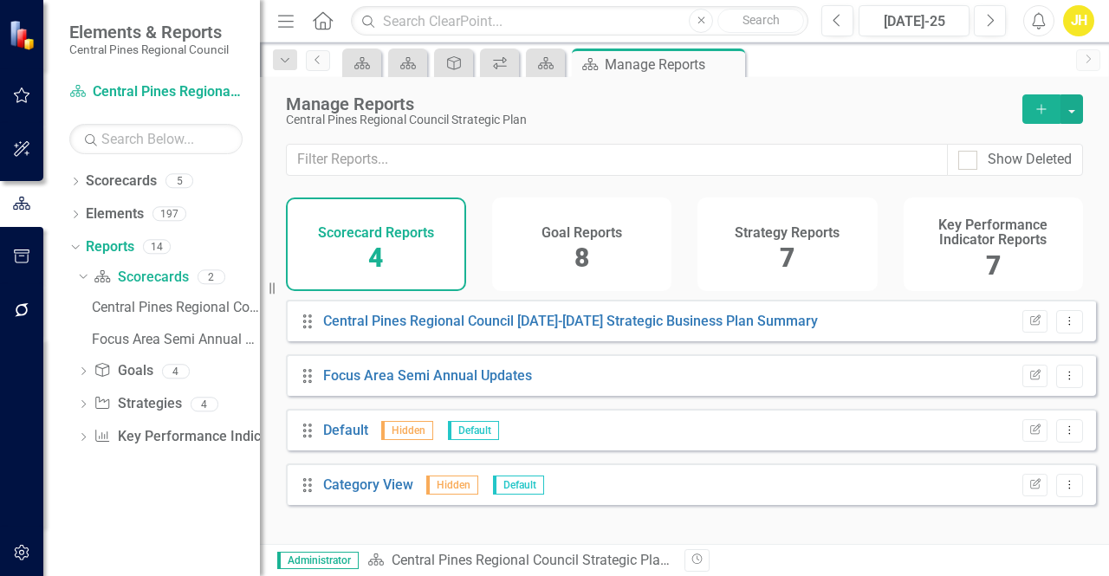
click at [414, 396] on div "Drag Focus Area Semi Annual Updates Edit Report Dropdown Menu" at bounding box center [691, 375] width 810 height 42
click at [411, 384] on link "Focus Area Semi Annual Updates" at bounding box center [427, 375] width 209 height 16
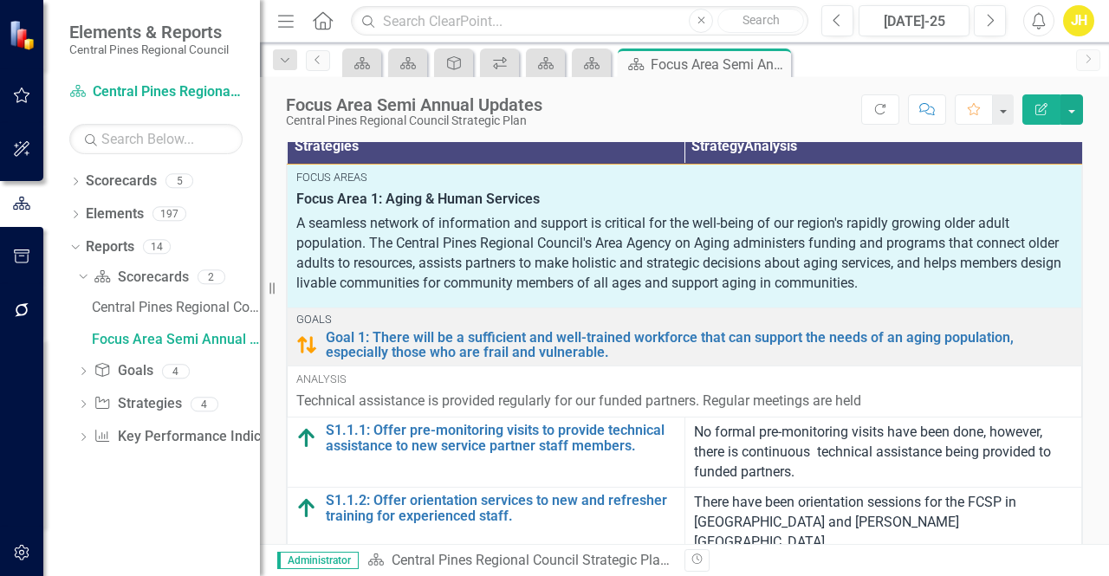
scroll to position [546, 0]
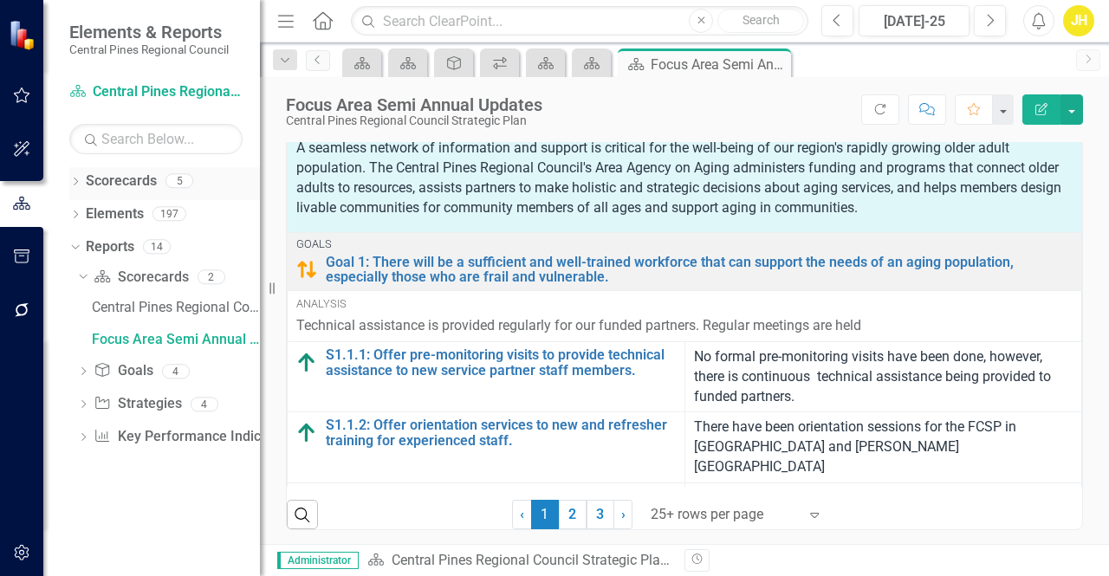
click at [80, 179] on icon "Dropdown" at bounding box center [75, 183] width 12 height 10
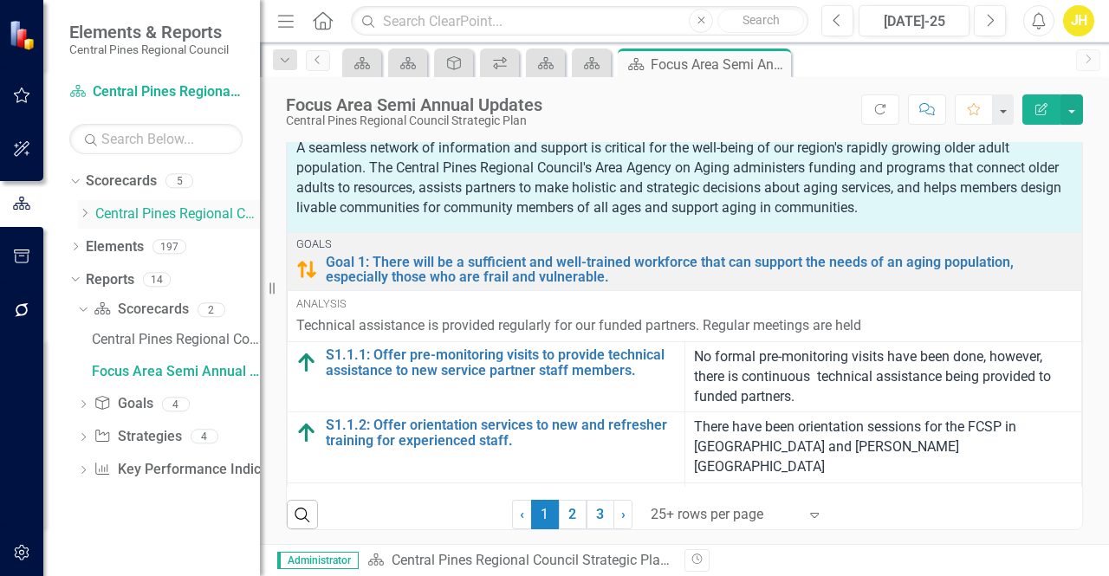
click at [85, 212] on icon "Dropdown" at bounding box center [84, 213] width 13 height 10
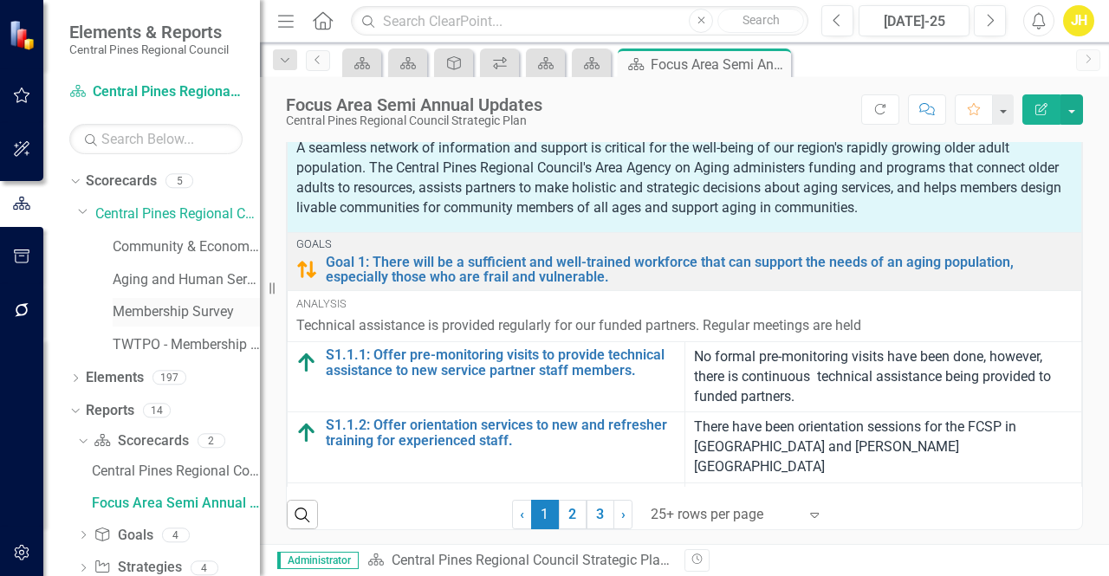
click at [131, 318] on link "Membership Survey" at bounding box center [186, 312] width 147 height 20
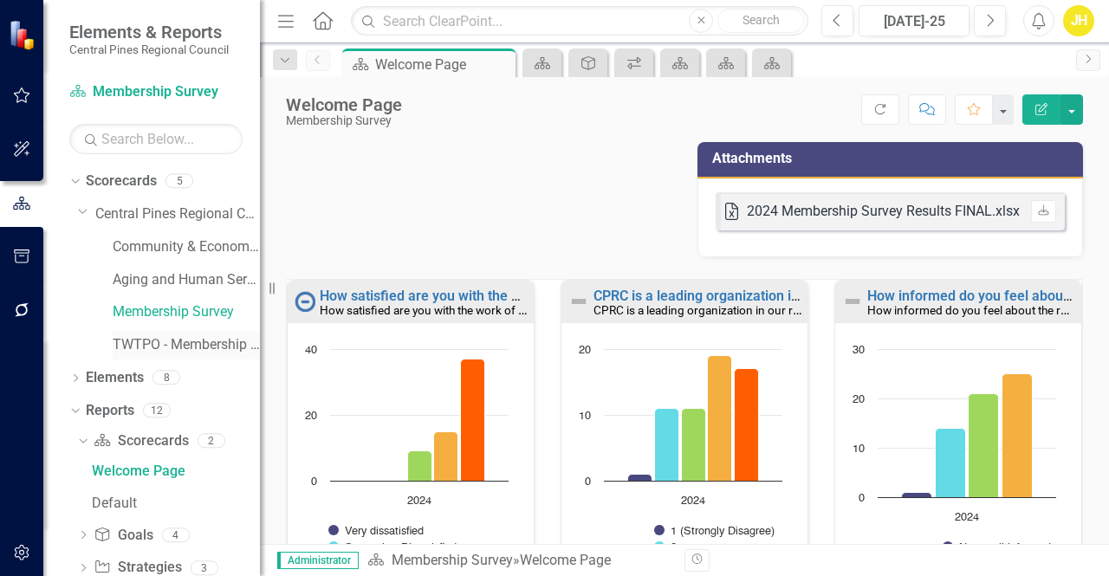
click at [140, 339] on link "TWTPO - Membership Survey" at bounding box center [186, 345] width 147 height 20
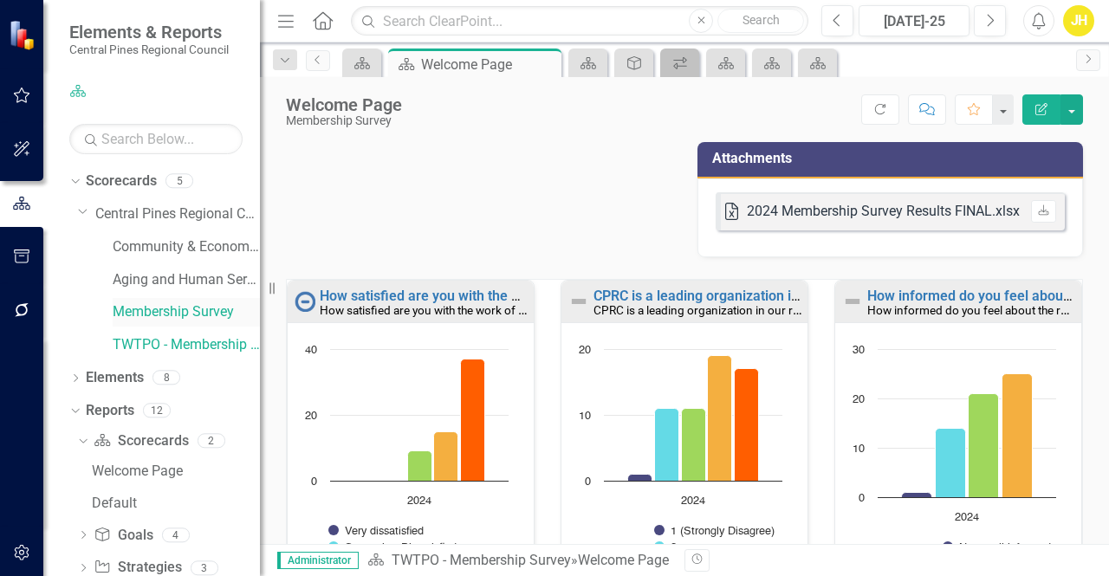
click at [144, 308] on link "Membership Survey" at bounding box center [186, 312] width 147 height 20
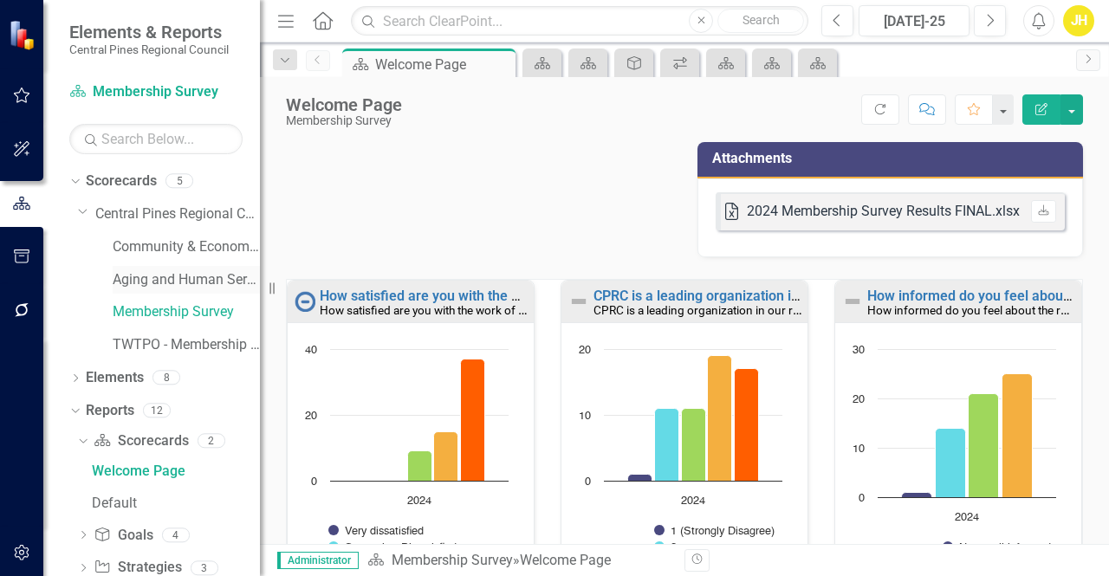
click at [156, 280] on link "Aging and Human Services" at bounding box center [186, 280] width 147 height 20
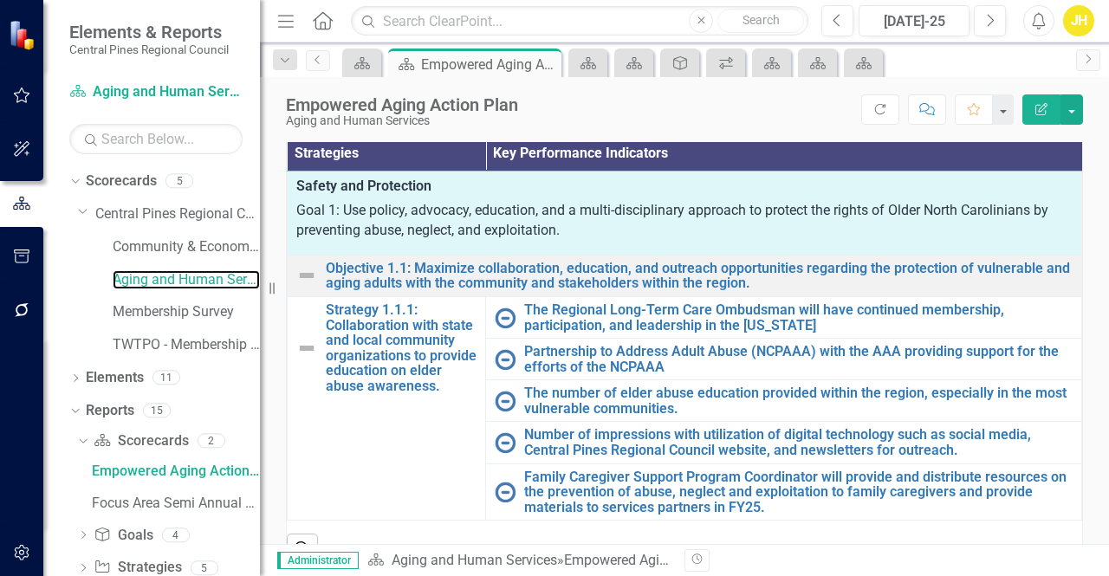
scroll to position [385, 0]
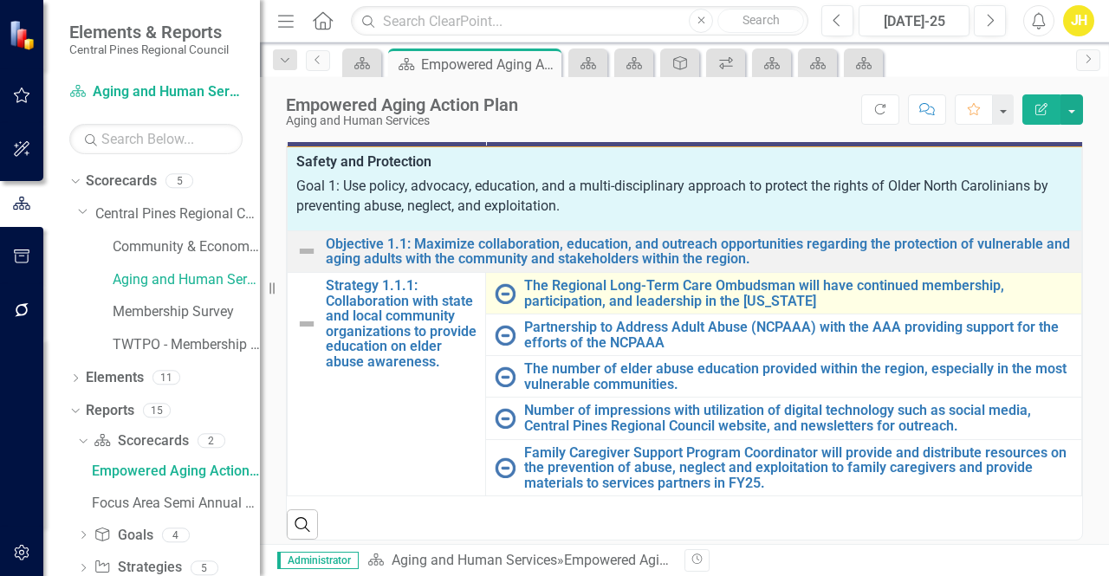
click at [507, 283] on img at bounding box center [505, 293] width 21 height 21
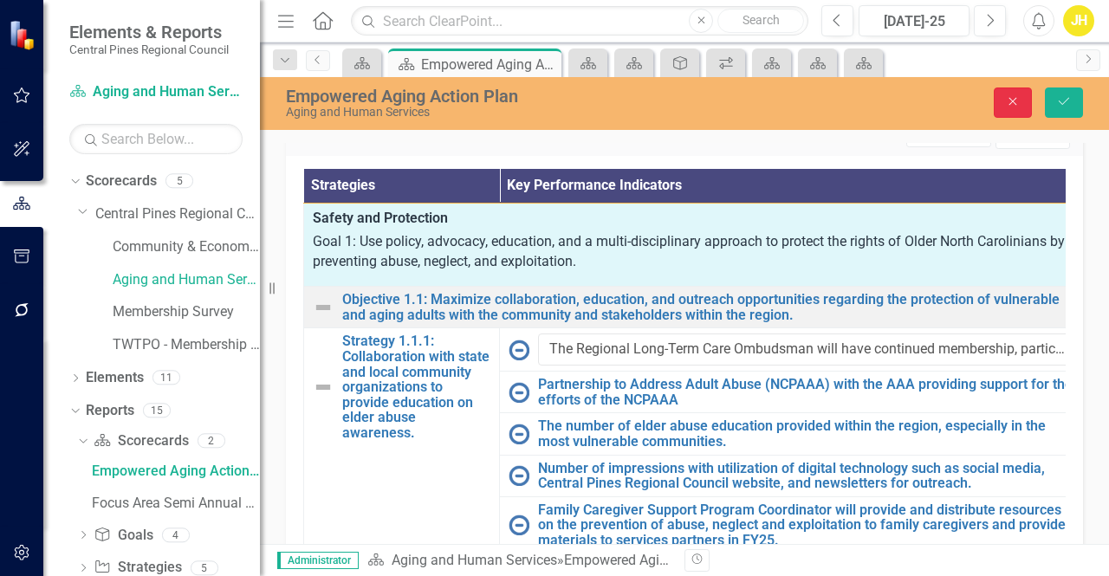
click at [1014, 93] on button "Close" at bounding box center [1012, 102] width 38 height 30
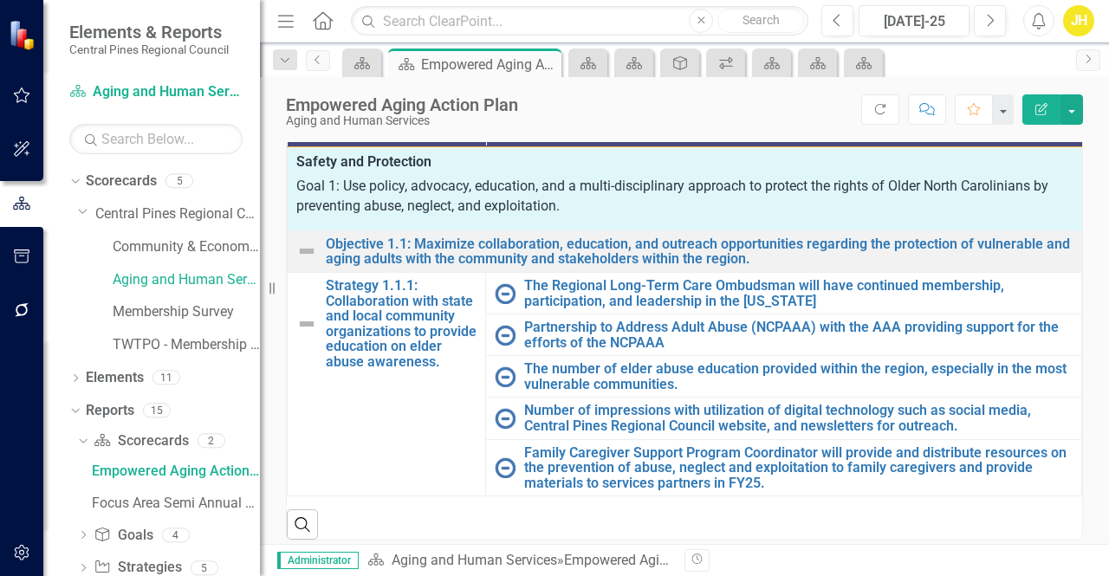
click at [1014, 93] on div "Empowered Aging Action Plan Aging and Human Services Score: N/A [DATE]-25 Compl…" at bounding box center [684, 103] width 849 height 52
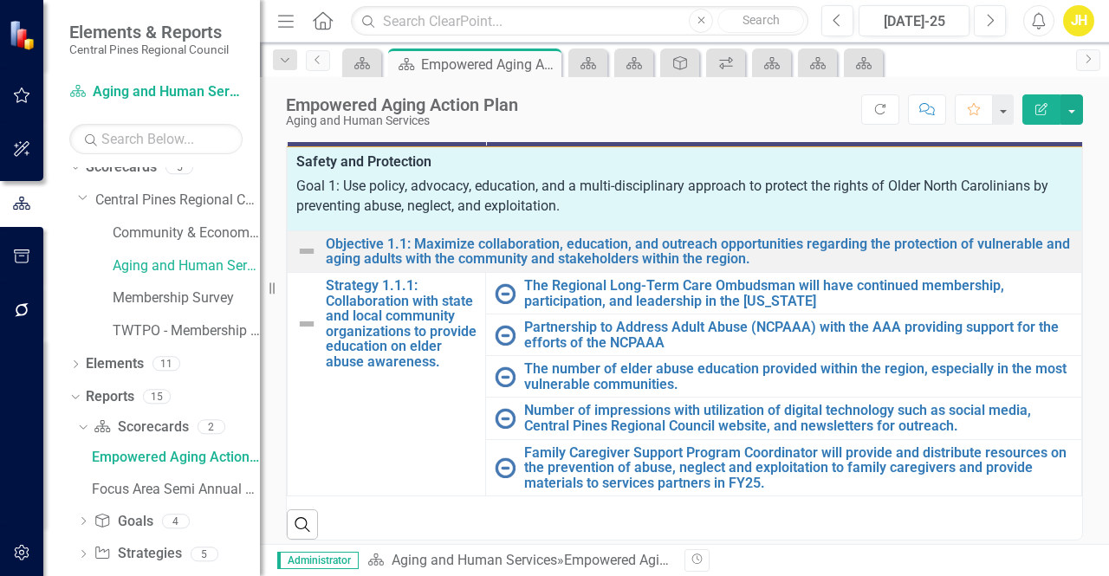
scroll to position [16, 0]
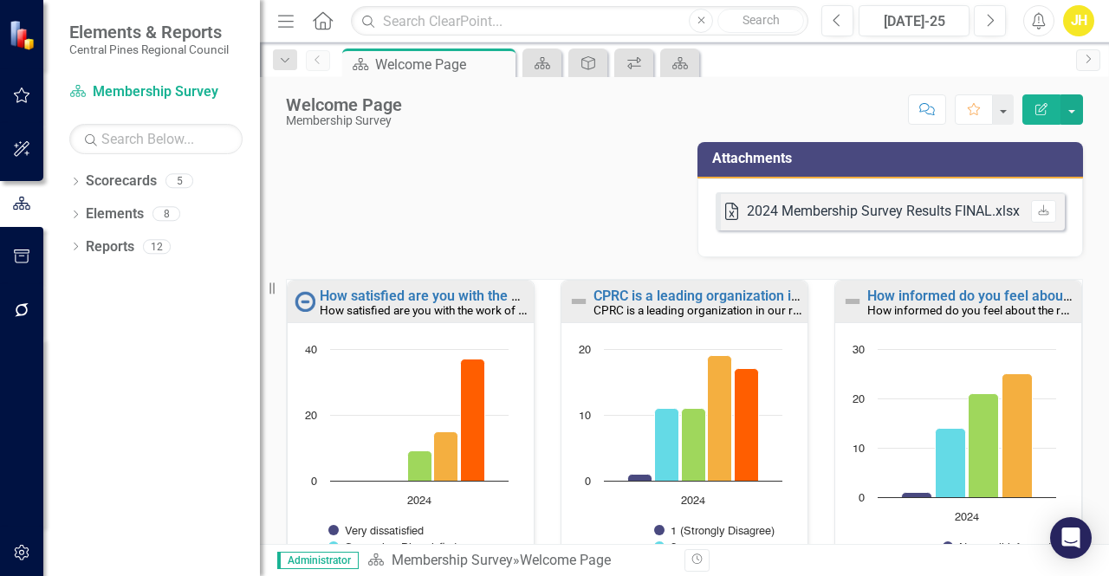
click at [1042, 22] on icon "Alerts" at bounding box center [1038, 20] width 18 height 17
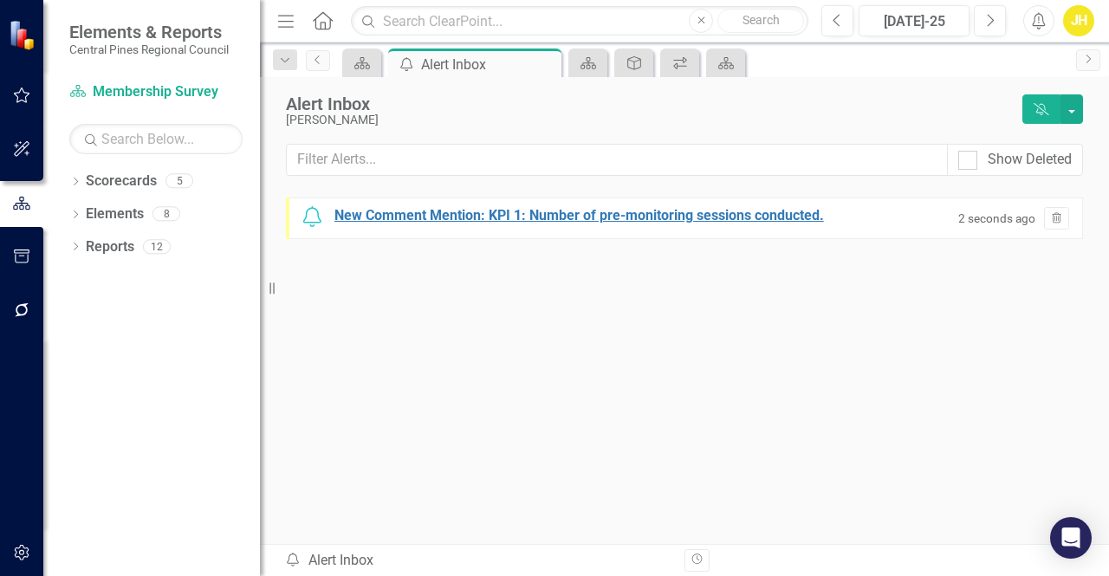
click at [705, 214] on div "New Comment Mention: KPI 1: Number of pre-monitoring sessions conducted." at bounding box center [578, 216] width 489 height 20
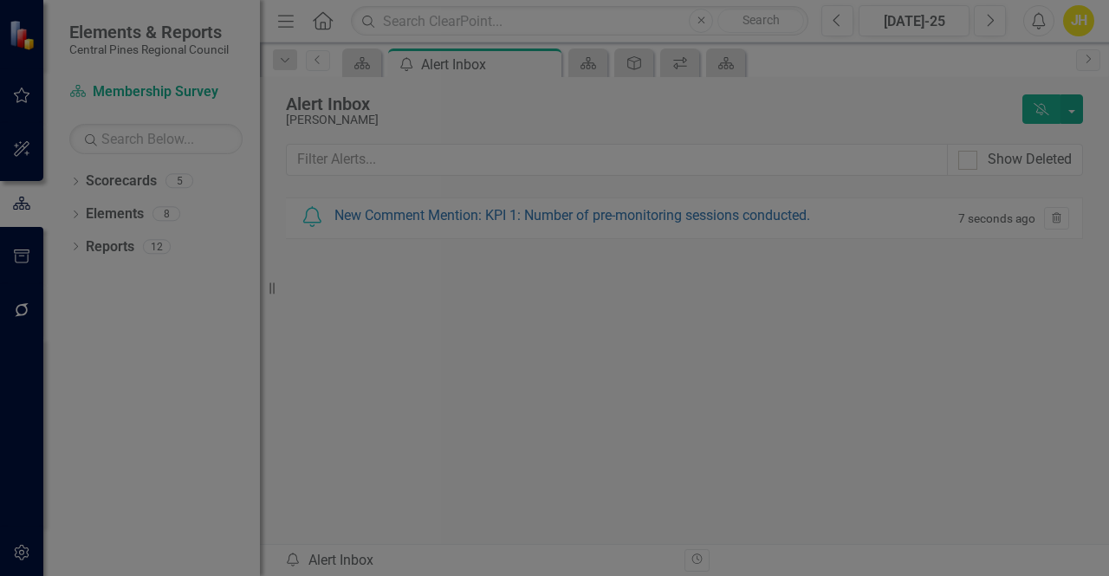
scroll to position [248, 0]
